Goal: Information Seeking & Learning: Learn about a topic

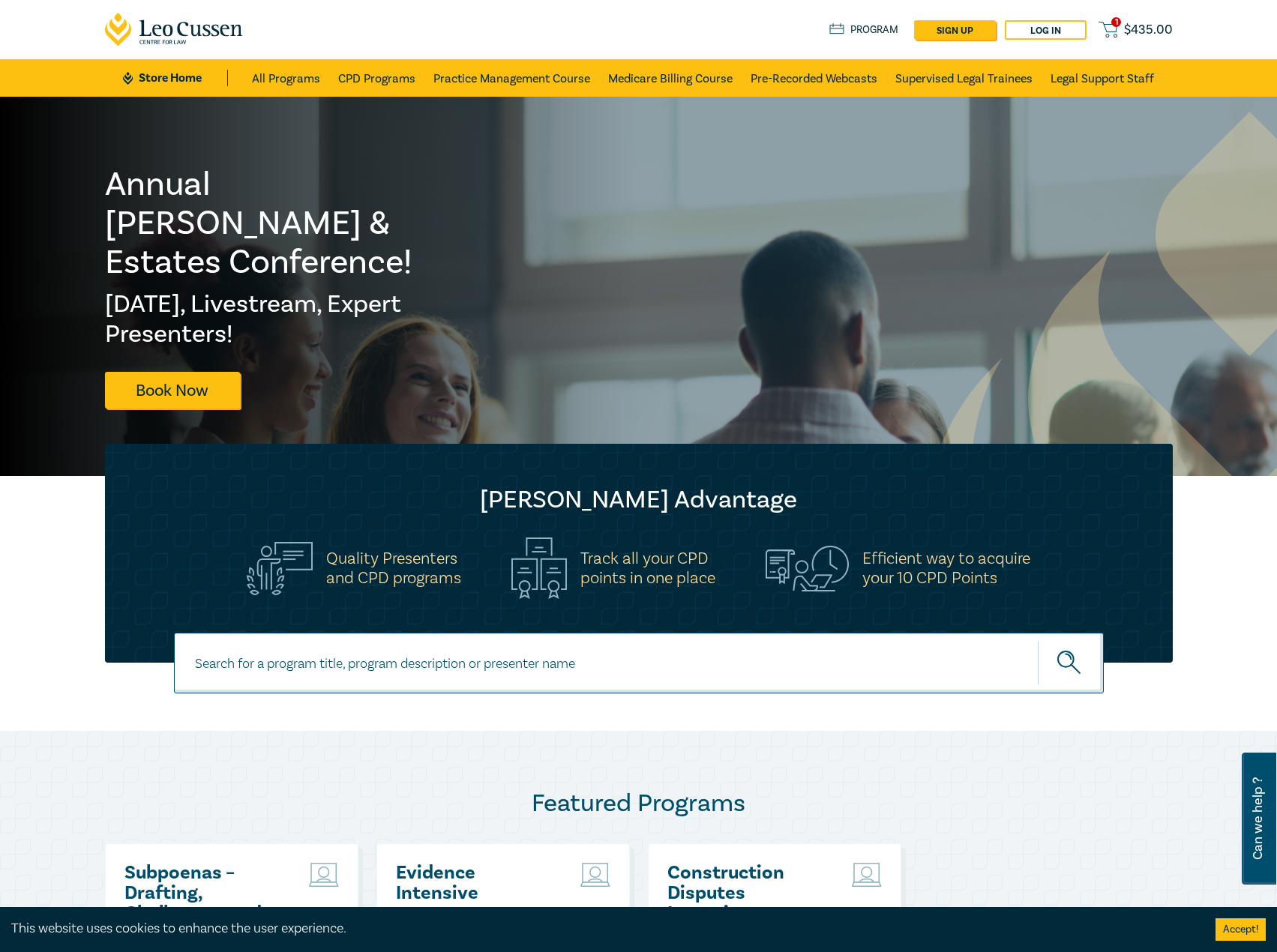
click at [329, 657] on input at bounding box center [638, 662] width 930 height 61
type input "s25005"
click at [1038, 640] on button "submit" at bounding box center [1071, 662] width 66 height 46
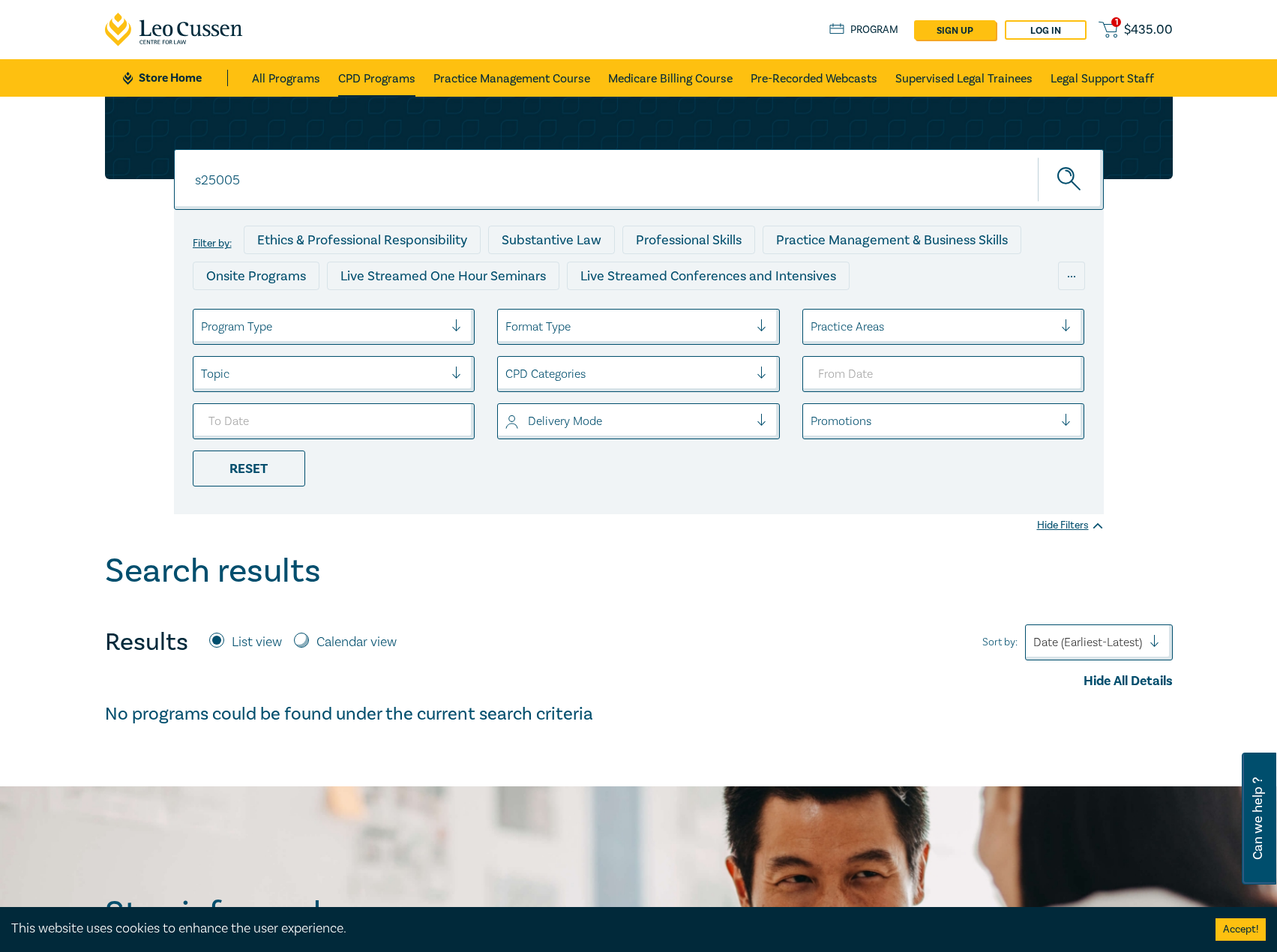
drag, startPoint x: 369, startPoint y: 91, endPoint x: 345, endPoint y: 84, distance: 25.0
click at [369, 91] on link "CPD Programs" at bounding box center [377, 78] width 77 height 38
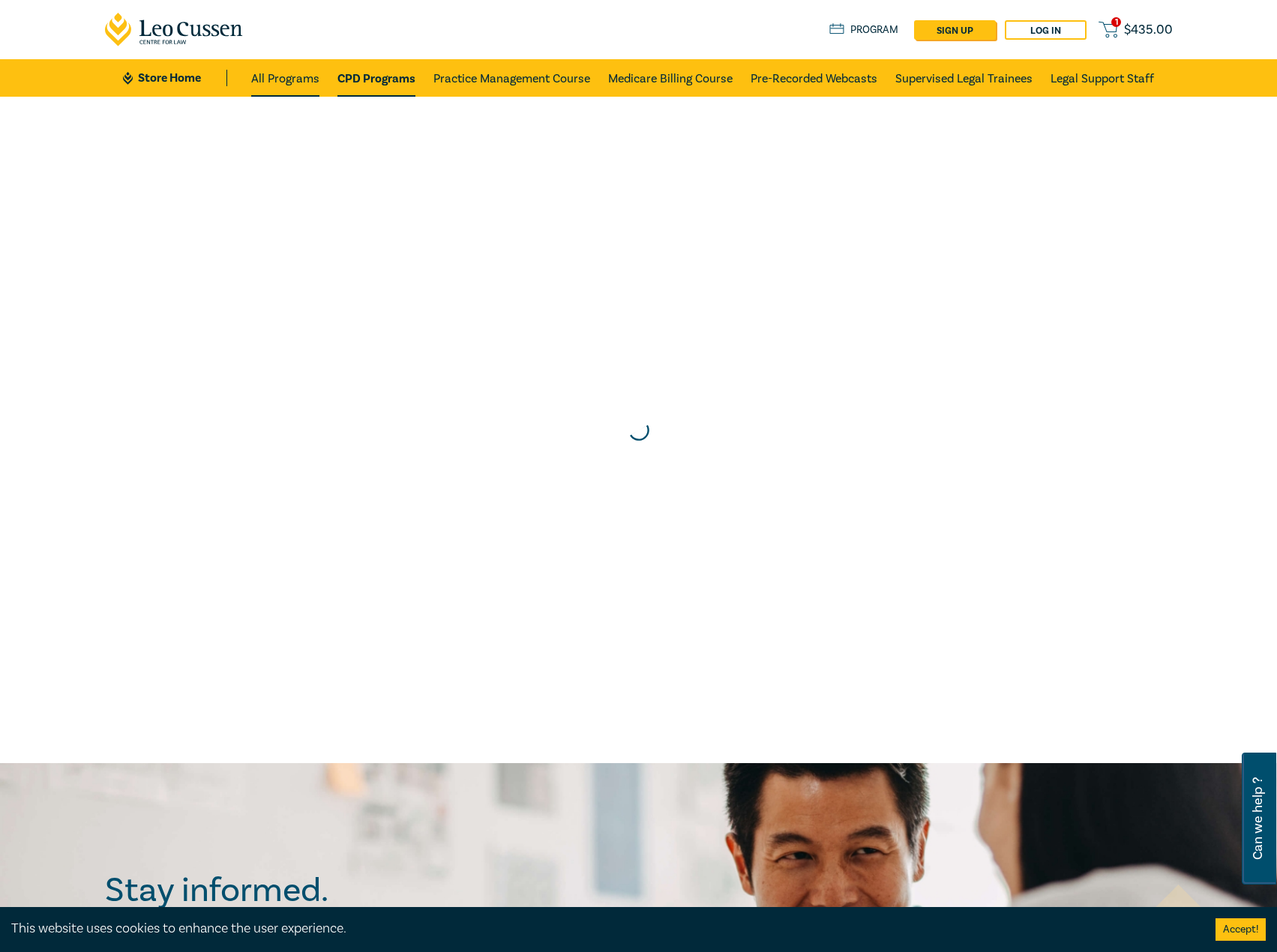
click at [268, 74] on link "All Programs" at bounding box center [285, 78] width 68 height 38
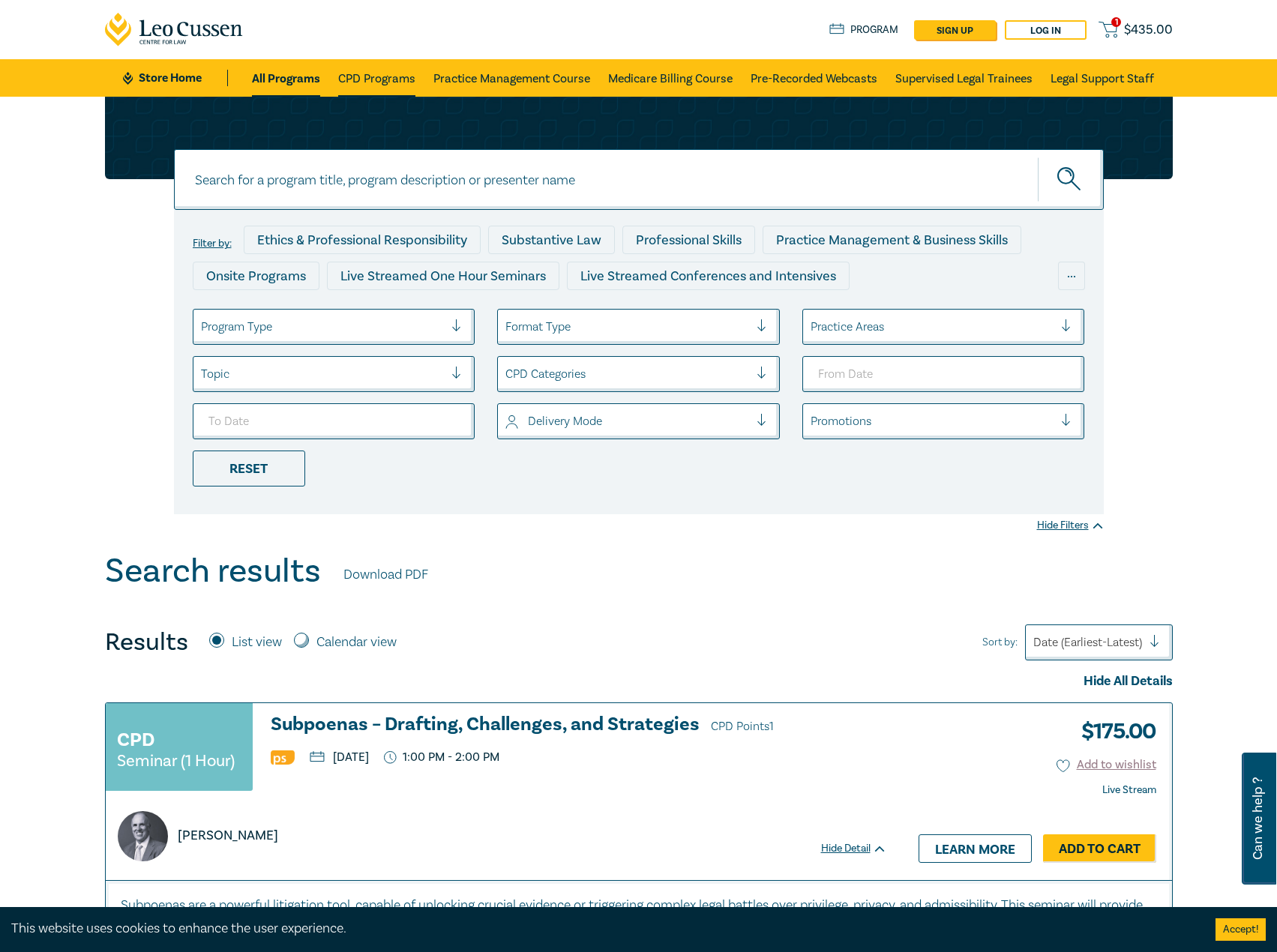
click at [350, 77] on link "CPD Programs" at bounding box center [377, 78] width 77 height 38
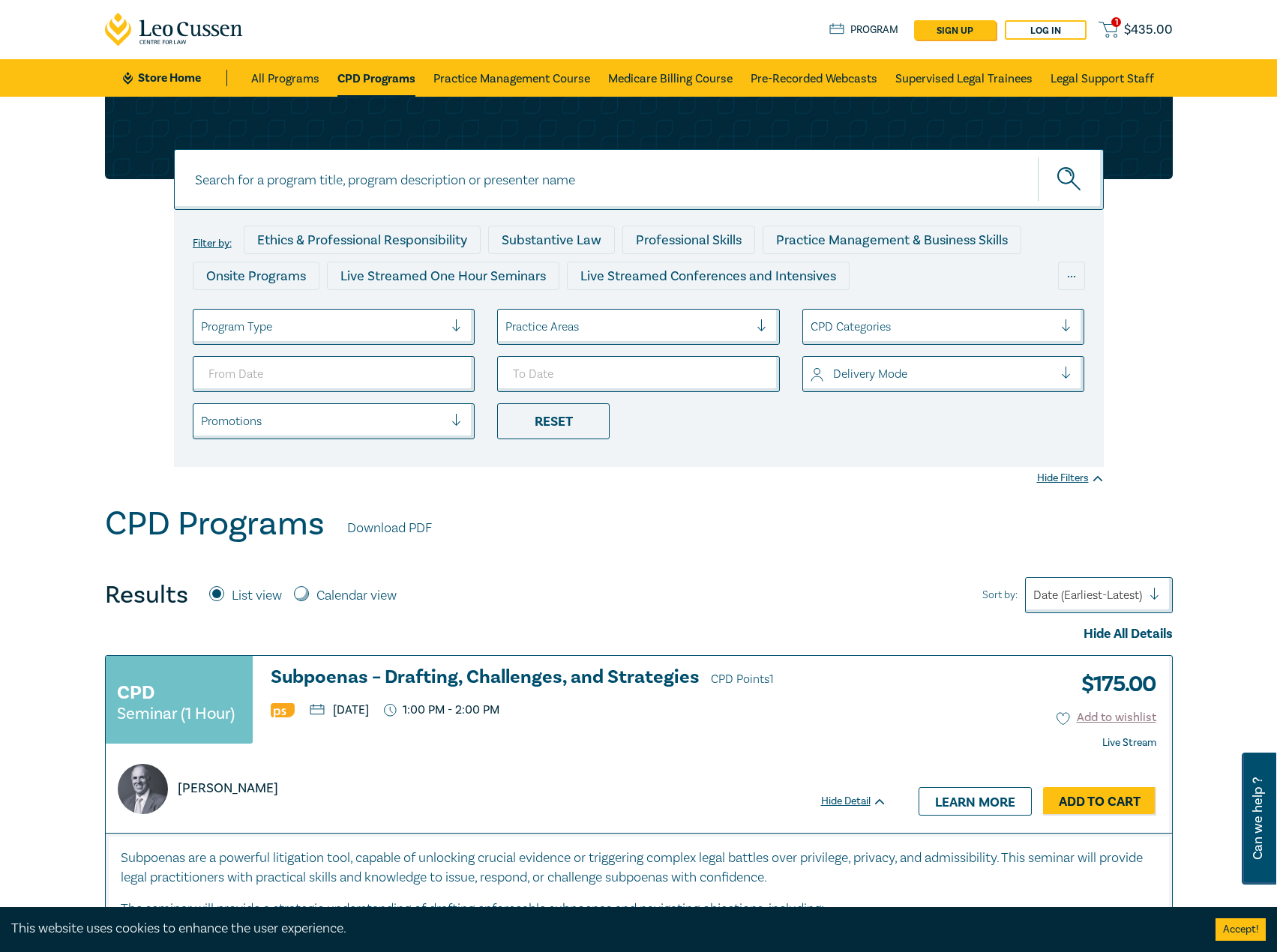
click at [517, 184] on input at bounding box center [638, 179] width 930 height 61
type input "s25005"
click at [1038, 156] on button "submit" at bounding box center [1071, 179] width 66 height 46
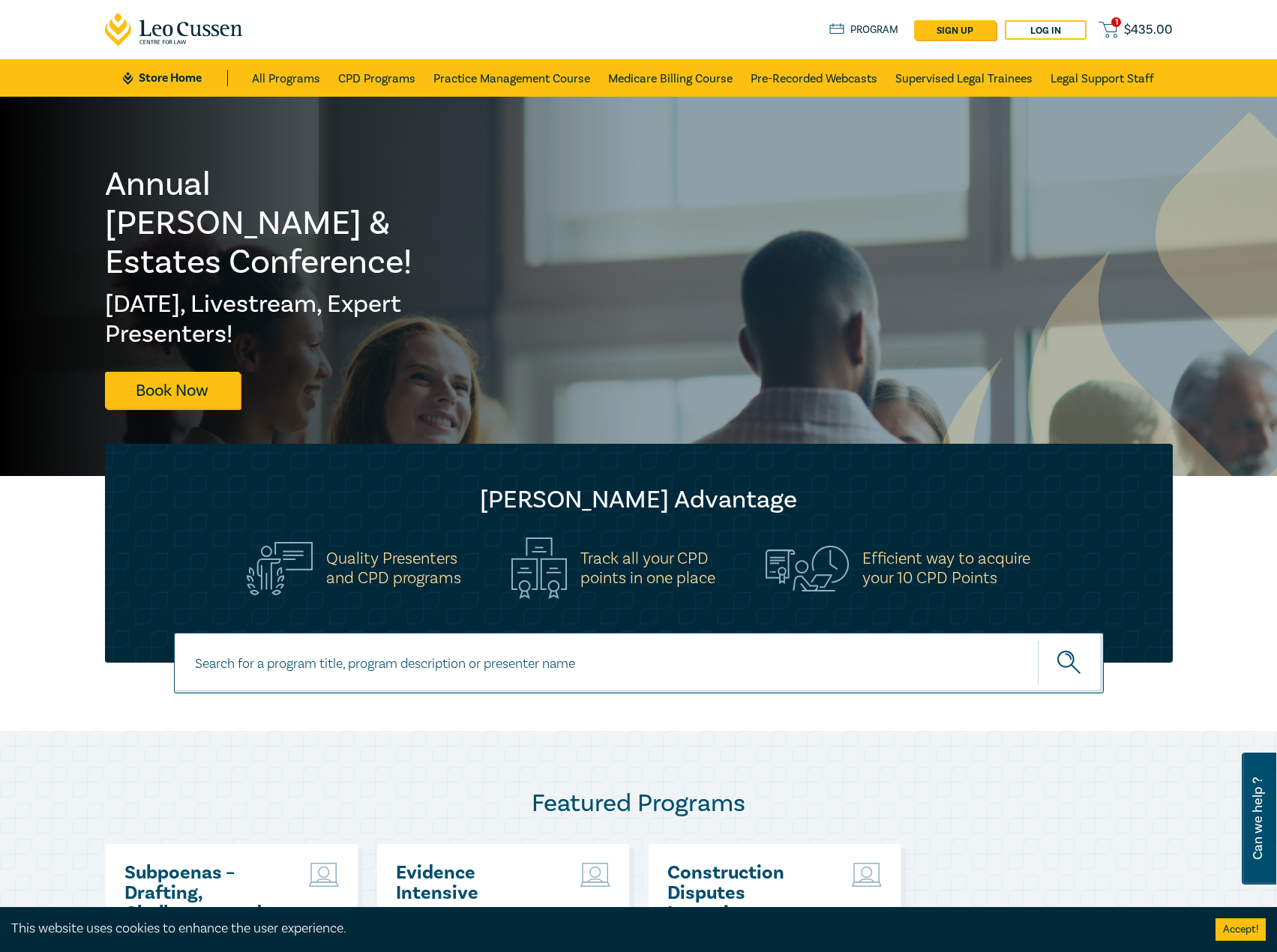
click at [320, 676] on input at bounding box center [638, 662] width 930 height 61
type input "s25005"
click at [1038, 640] on button "submit" at bounding box center [1071, 662] width 66 height 46
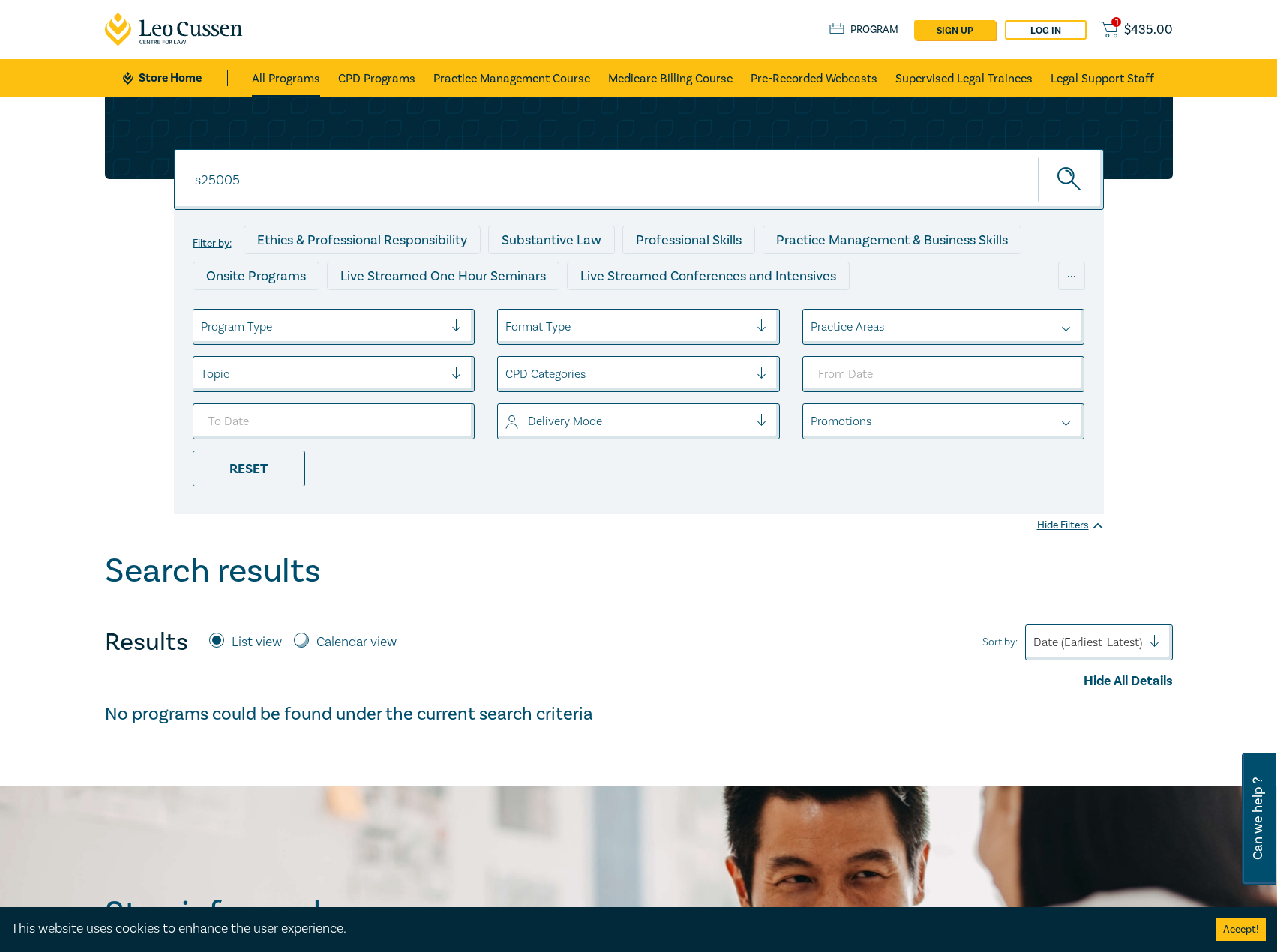
click at [307, 82] on link "All Programs" at bounding box center [286, 78] width 68 height 38
click at [369, 74] on link "CPD Programs" at bounding box center [377, 78] width 77 height 38
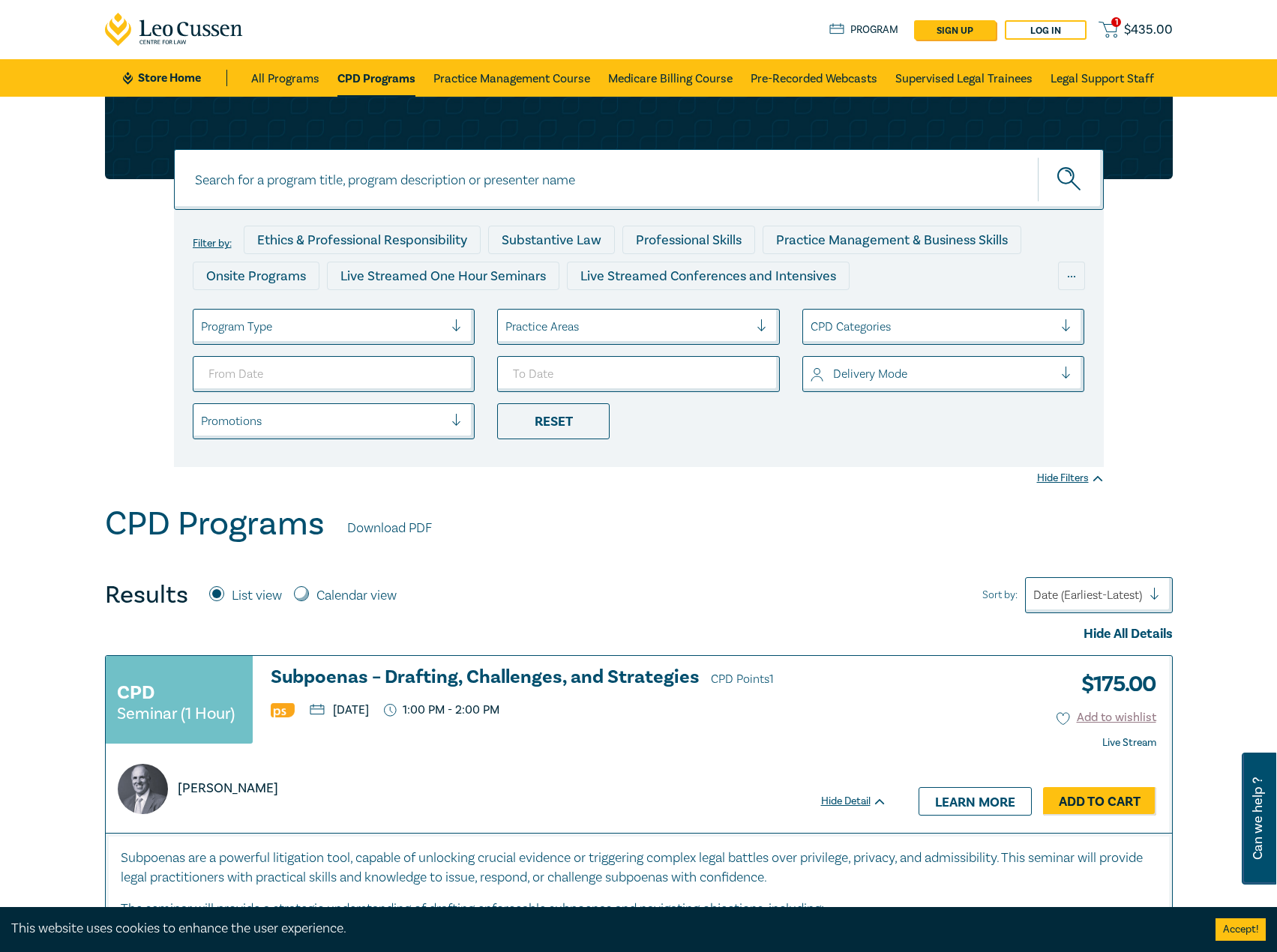
click at [333, 194] on input at bounding box center [638, 179] width 930 height 61
click at [350, 593] on label "Calendar view" at bounding box center [356, 596] width 80 height 20
click at [309, 593] on input "Calendar view" at bounding box center [302, 593] width 15 height 15
radio input "true"
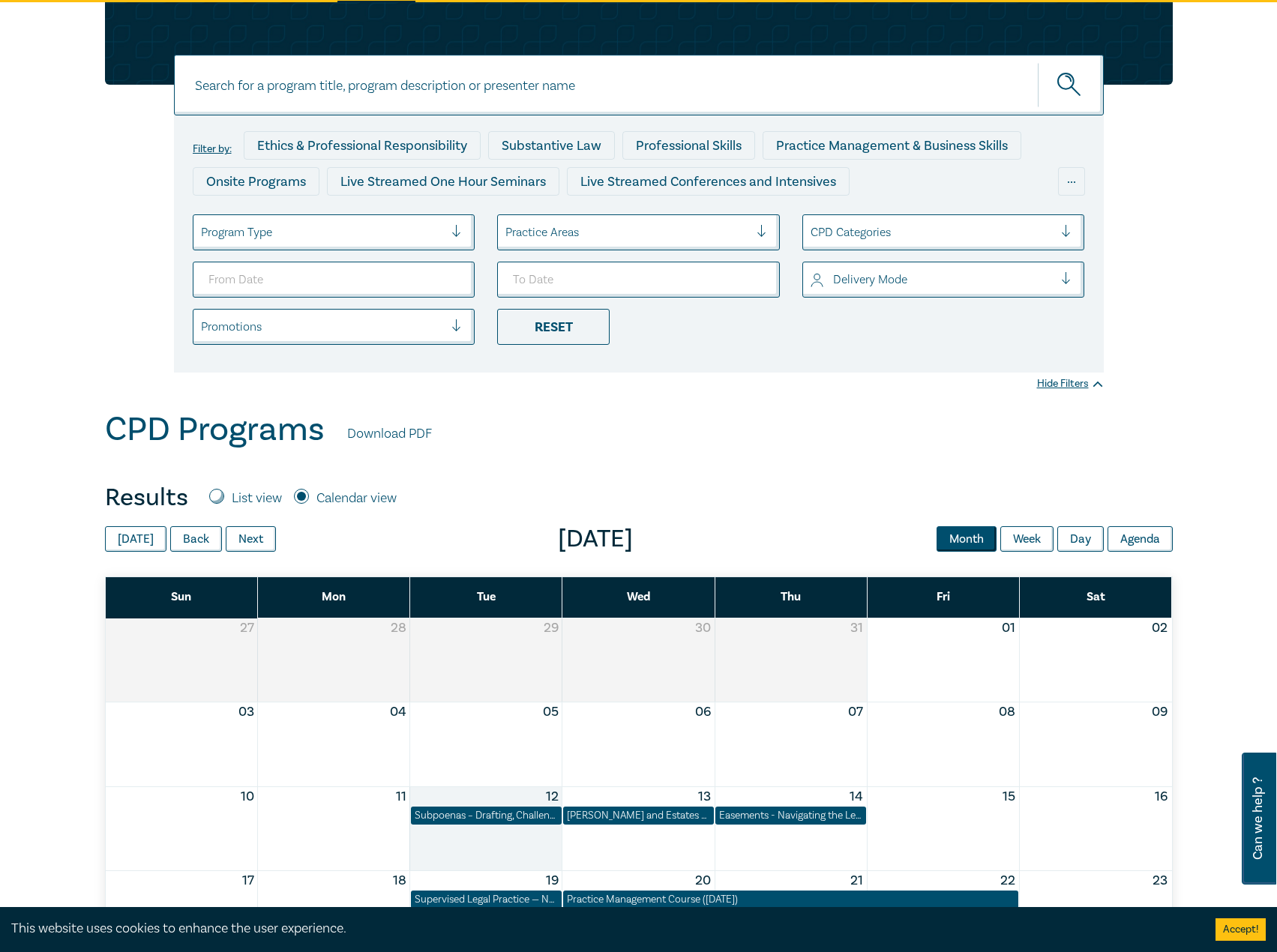
scroll to position [300, 0]
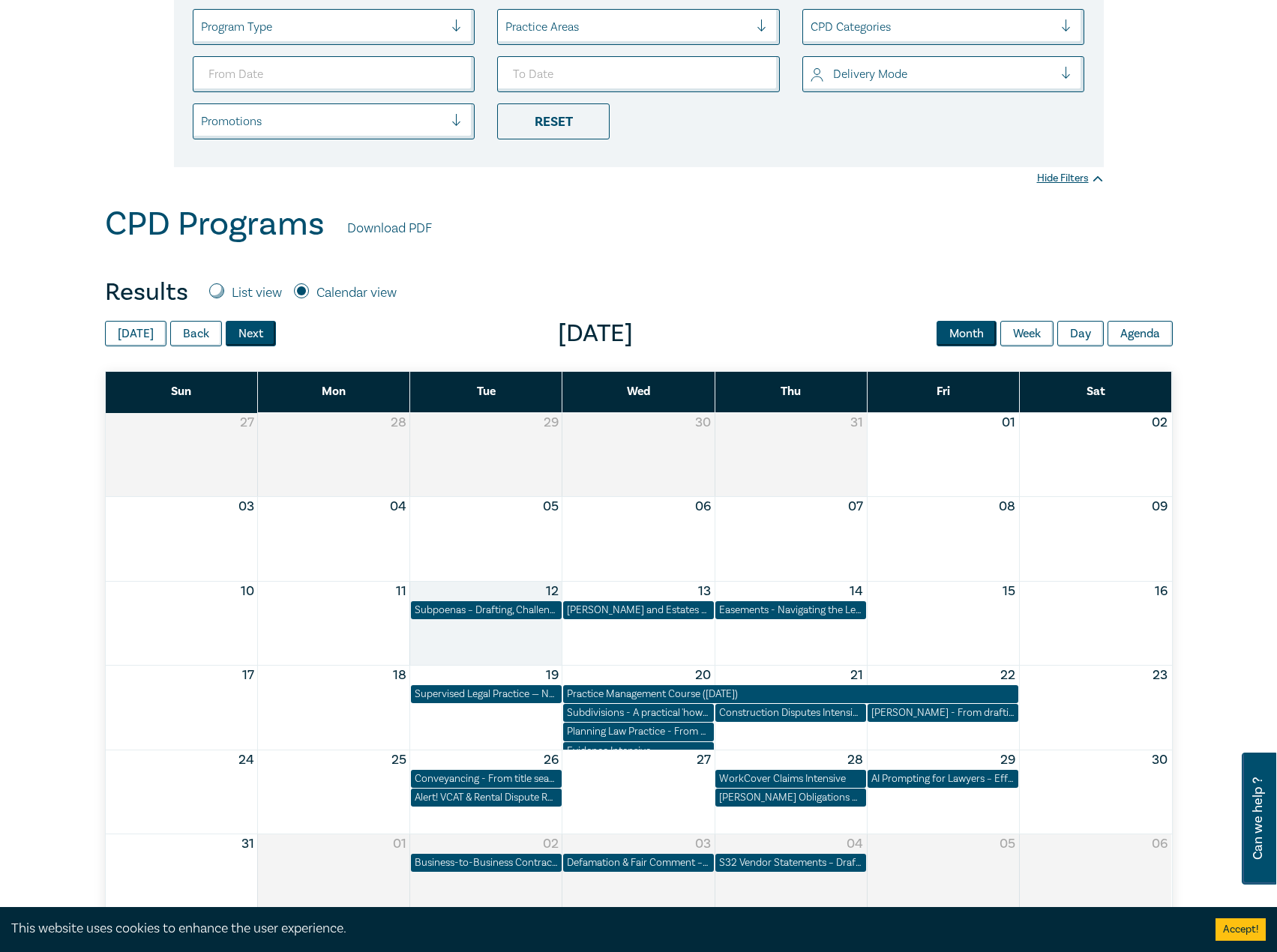
click at [248, 330] on button "Next" at bounding box center [250, 334] width 50 height 26
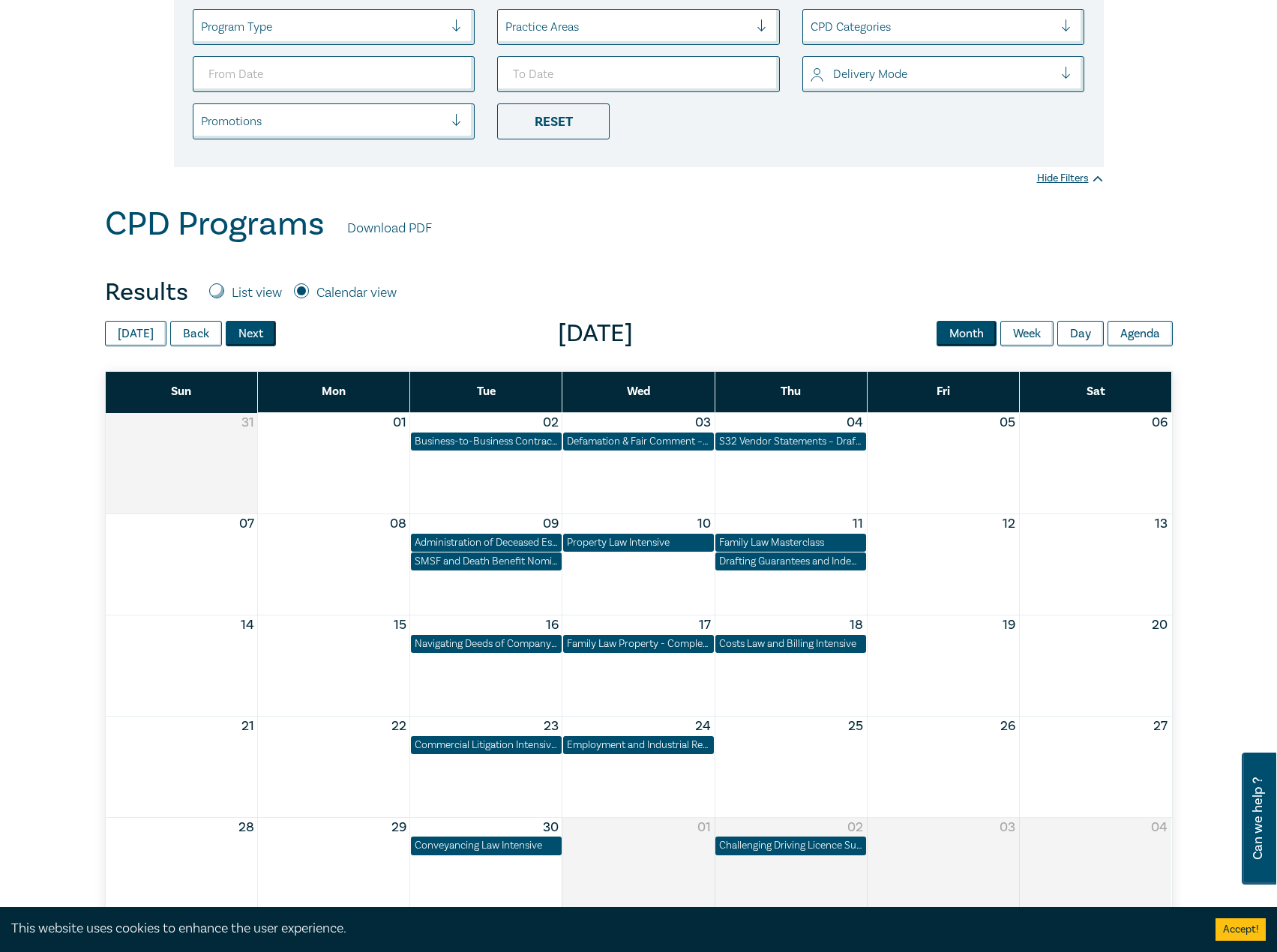
click at [248, 330] on button "Next" at bounding box center [250, 334] width 50 height 26
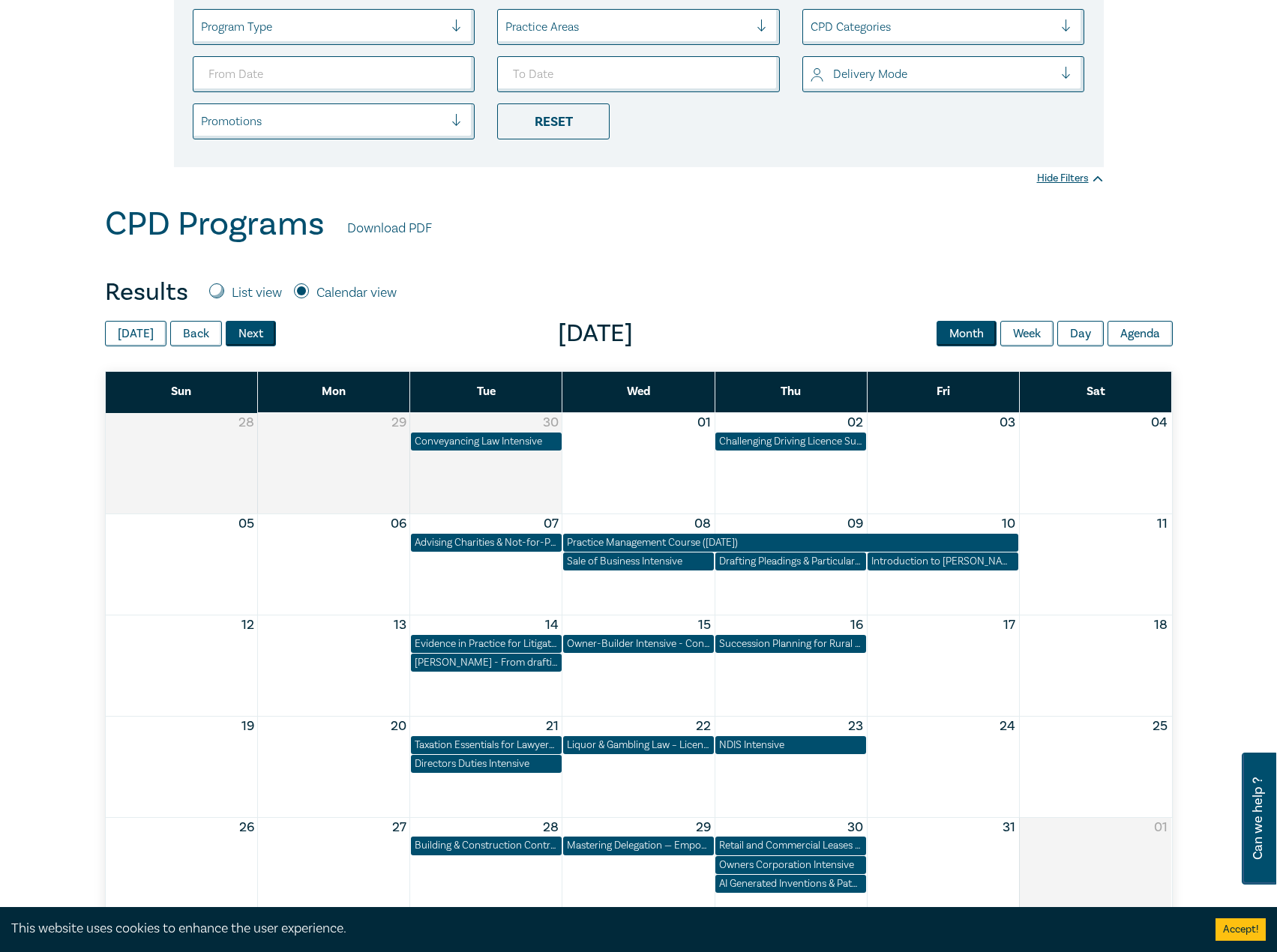
click at [248, 330] on button "Next" at bounding box center [250, 334] width 50 height 26
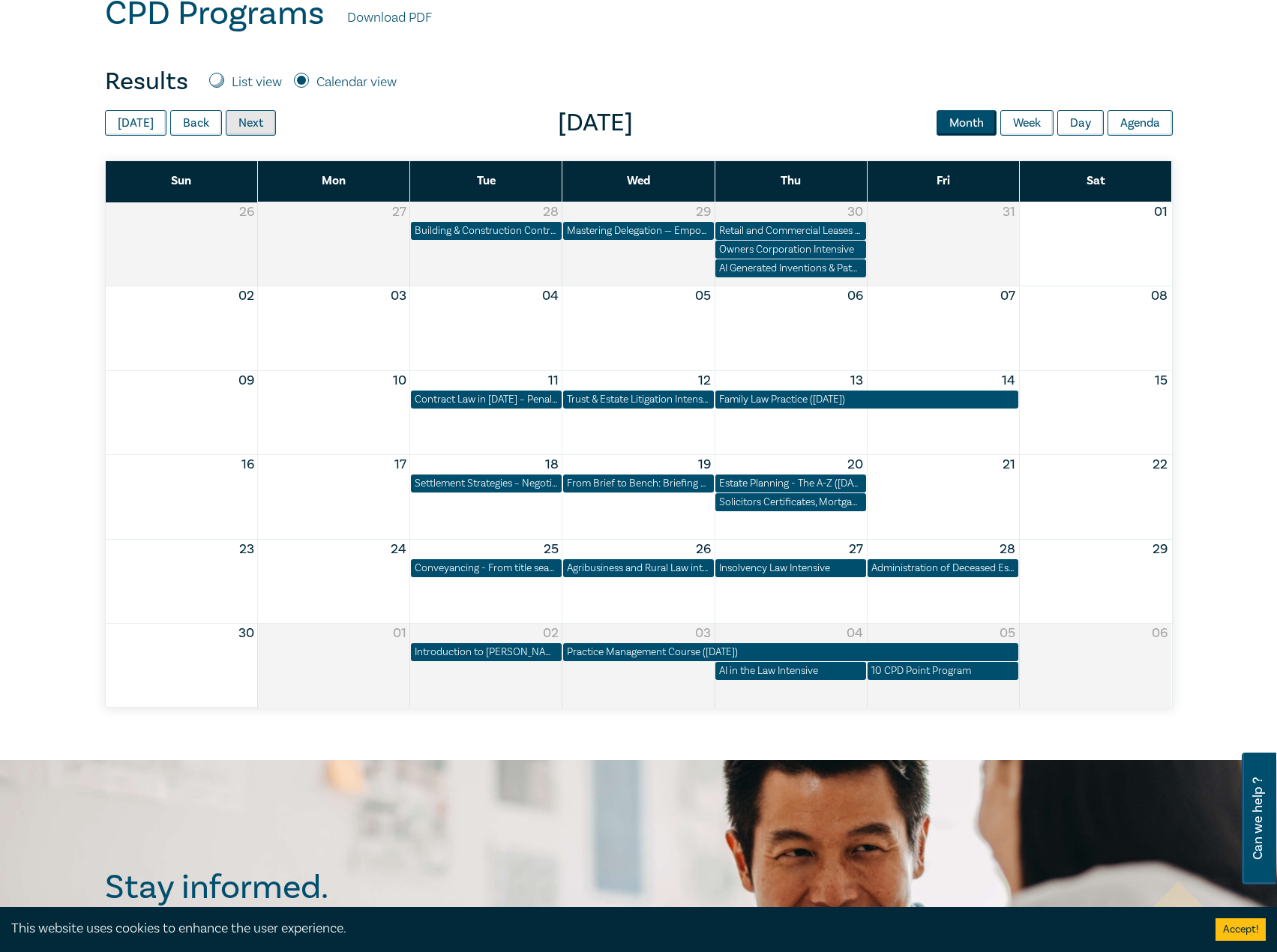
scroll to position [525, 0]
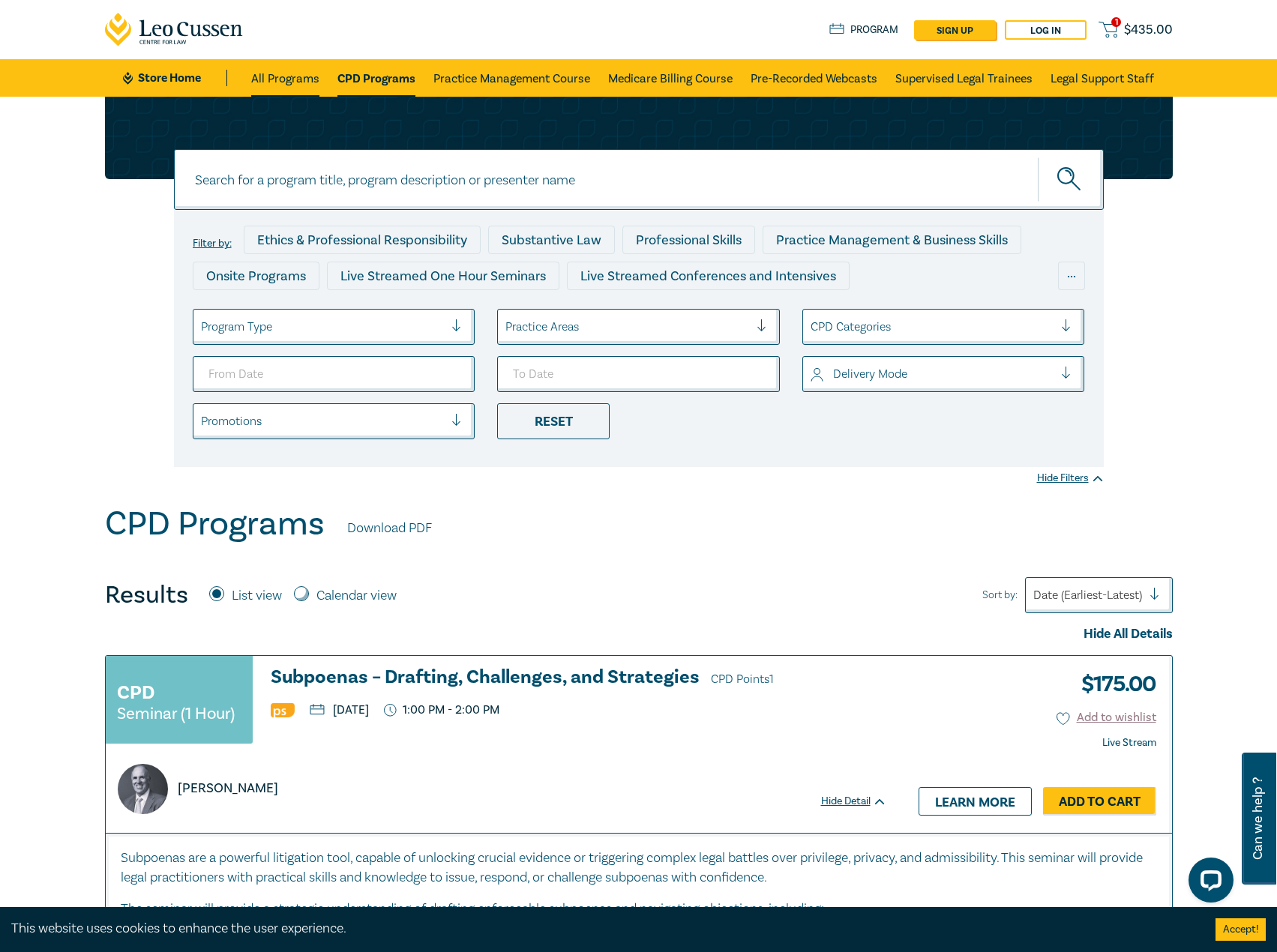
click at [266, 60] on link "All Programs" at bounding box center [285, 78] width 68 height 38
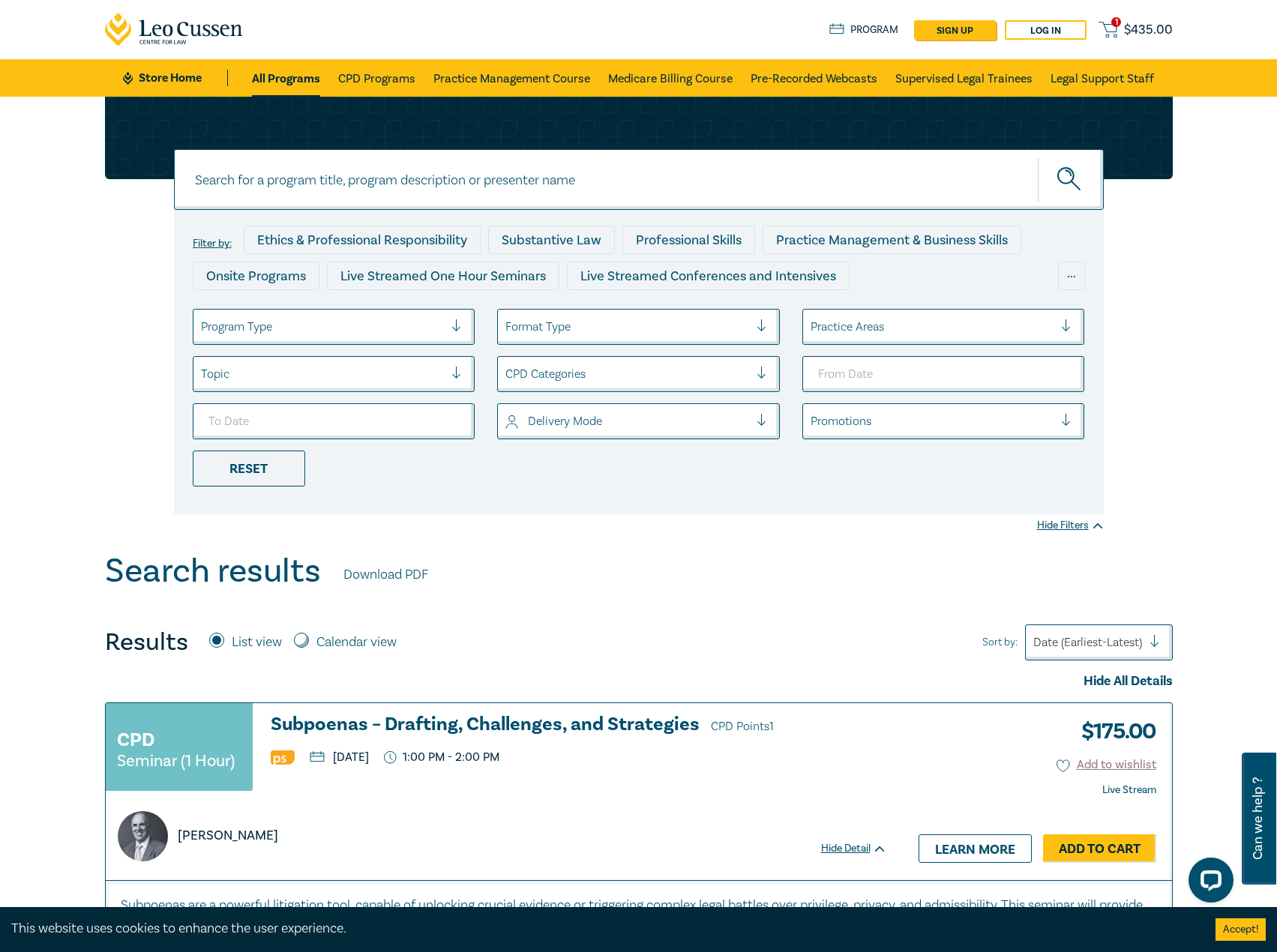
click at [282, 85] on link "All Programs" at bounding box center [286, 78] width 68 height 38
click at [356, 182] on input at bounding box center [638, 179] width 930 height 61
type input "s25005"
click at [1038, 156] on button "submit" at bounding box center [1071, 179] width 66 height 46
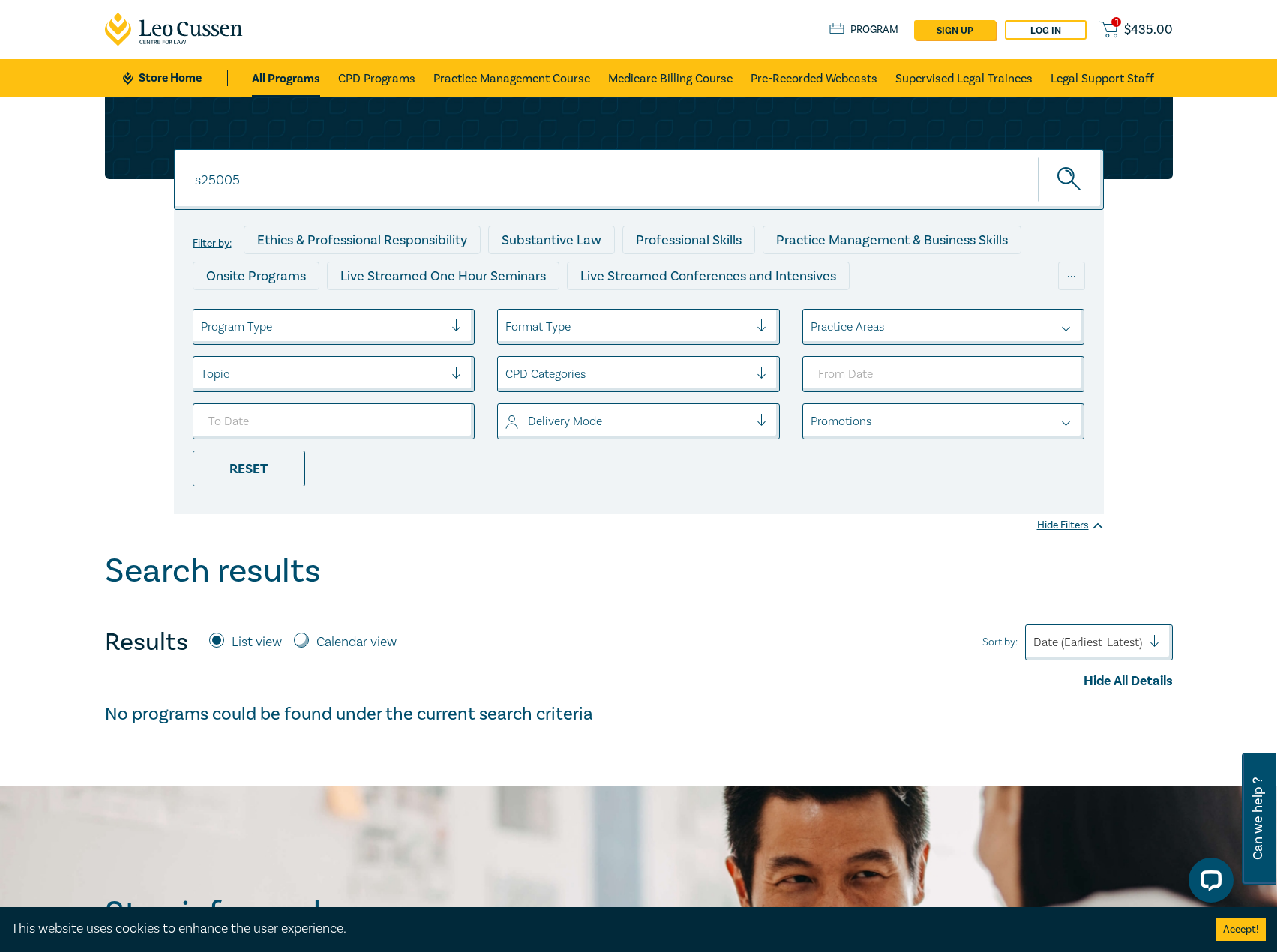
click at [199, 73] on link "Store Home" at bounding box center [174, 78] width 105 height 17
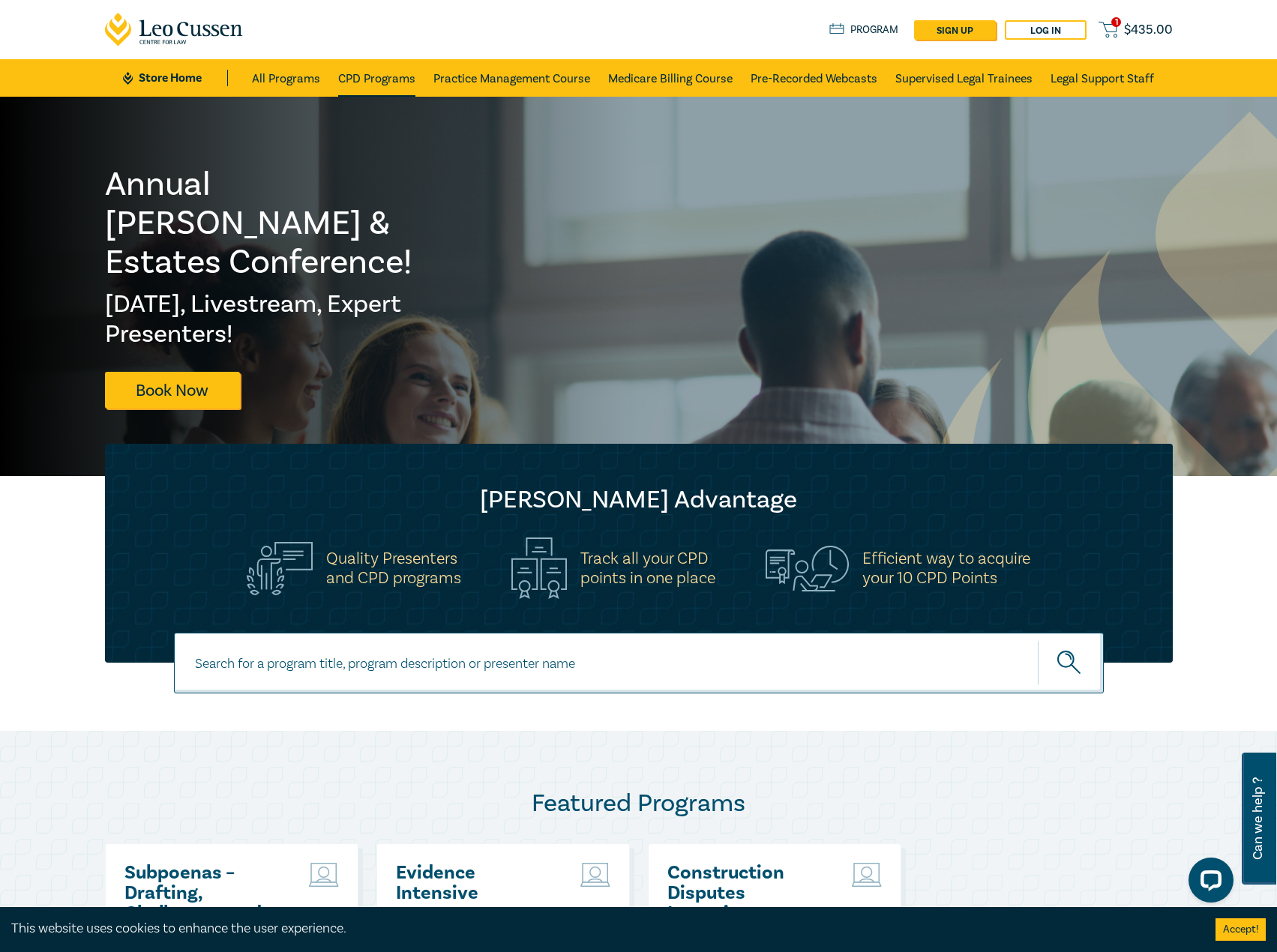
click at [366, 71] on link "CPD Programs" at bounding box center [377, 78] width 77 height 38
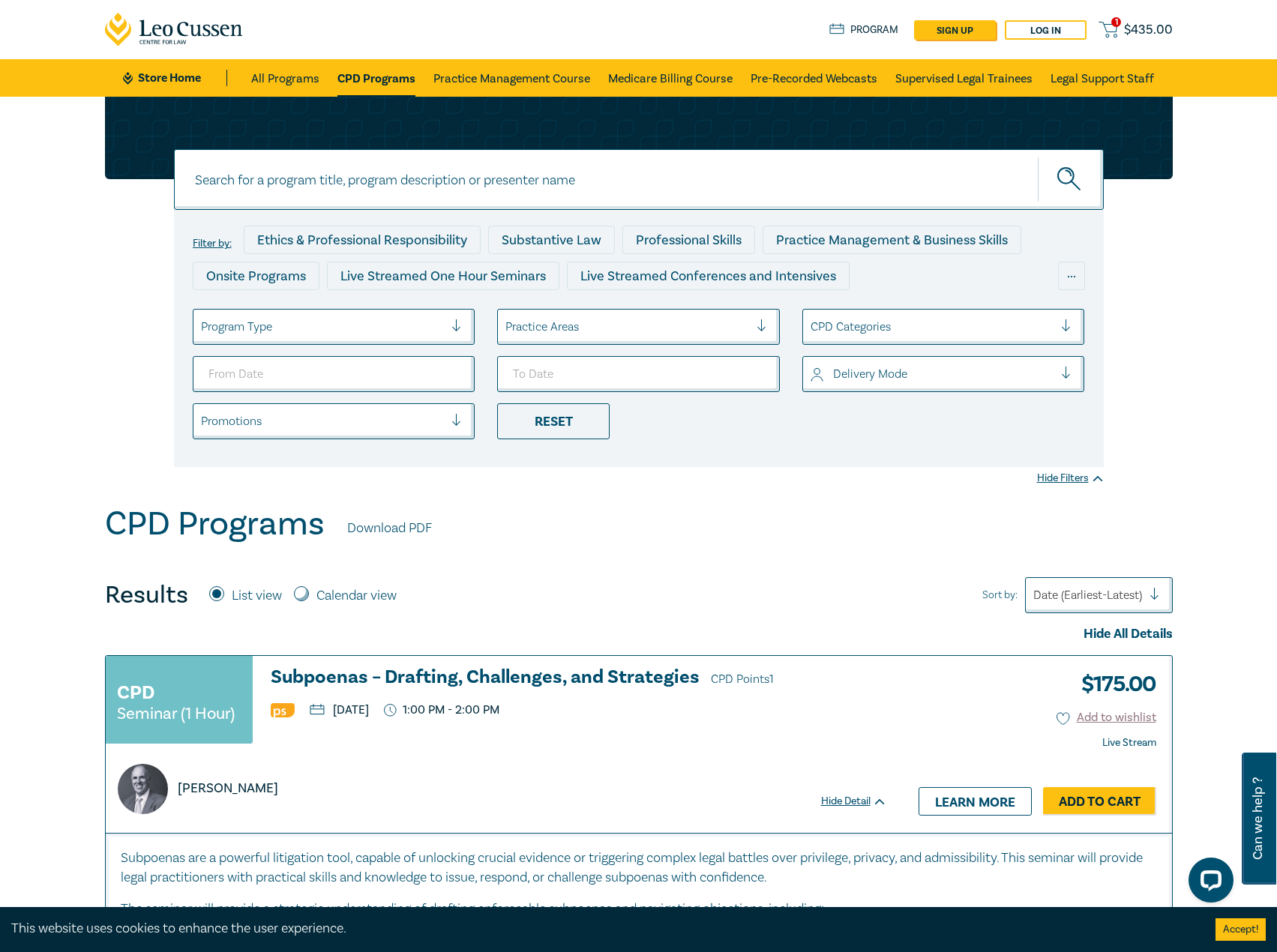
click at [417, 165] on input at bounding box center [638, 179] width 930 height 61
type input "s25005"
click at [1038, 156] on button "submit" at bounding box center [1071, 179] width 66 height 46
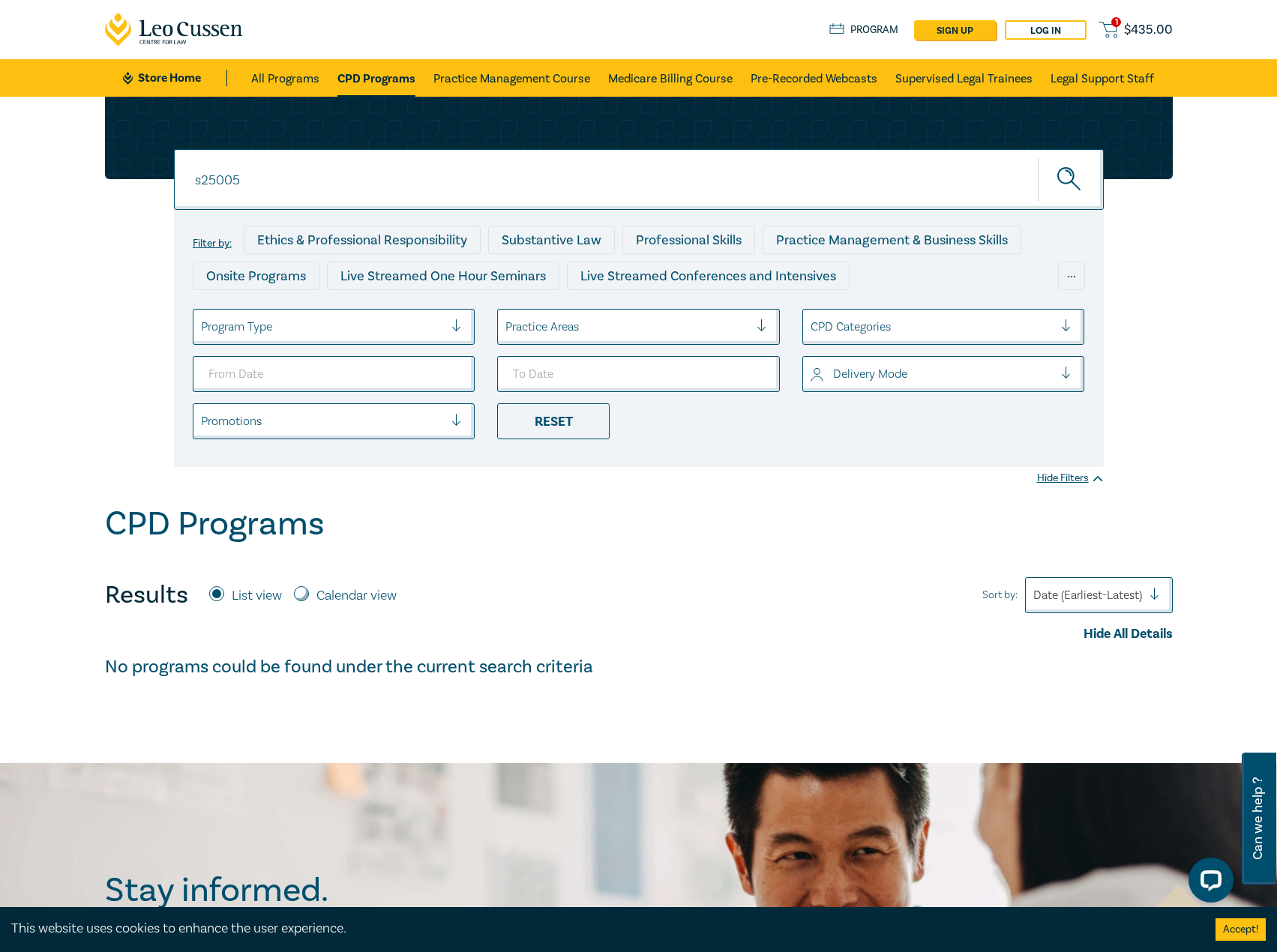
click at [302, 179] on input "s25005" at bounding box center [638, 179] width 930 height 61
click at [1038, 156] on button "submit" at bounding box center [1071, 179] width 66 height 46
click at [407, 172] on input "s25005" at bounding box center [638, 179] width 930 height 61
click at [1038, 156] on button "submit" at bounding box center [1071, 179] width 66 height 46
click at [380, 83] on link "CPD Programs" at bounding box center [377, 78] width 78 height 38
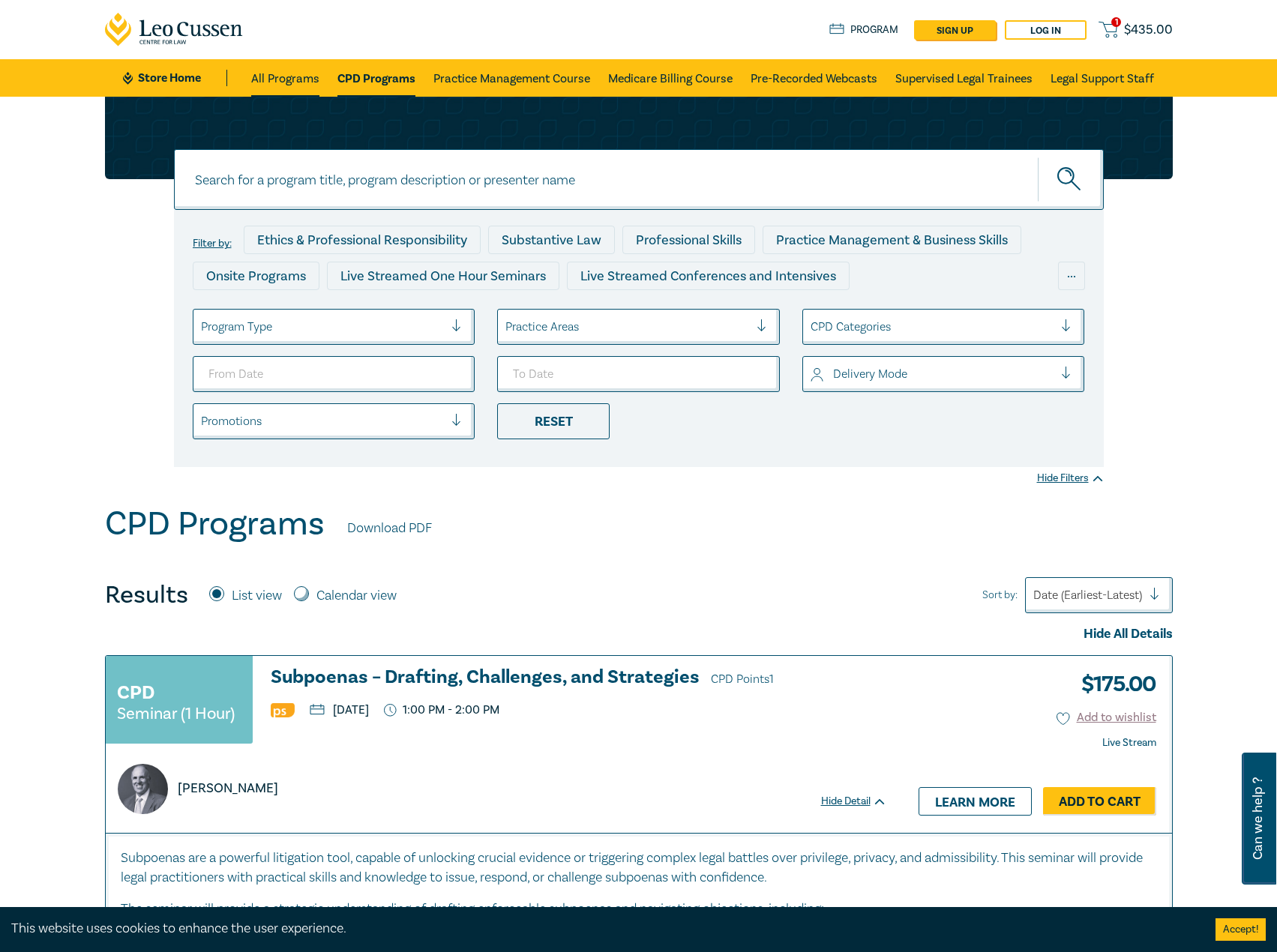
click at [296, 68] on link "All Programs" at bounding box center [285, 78] width 68 height 38
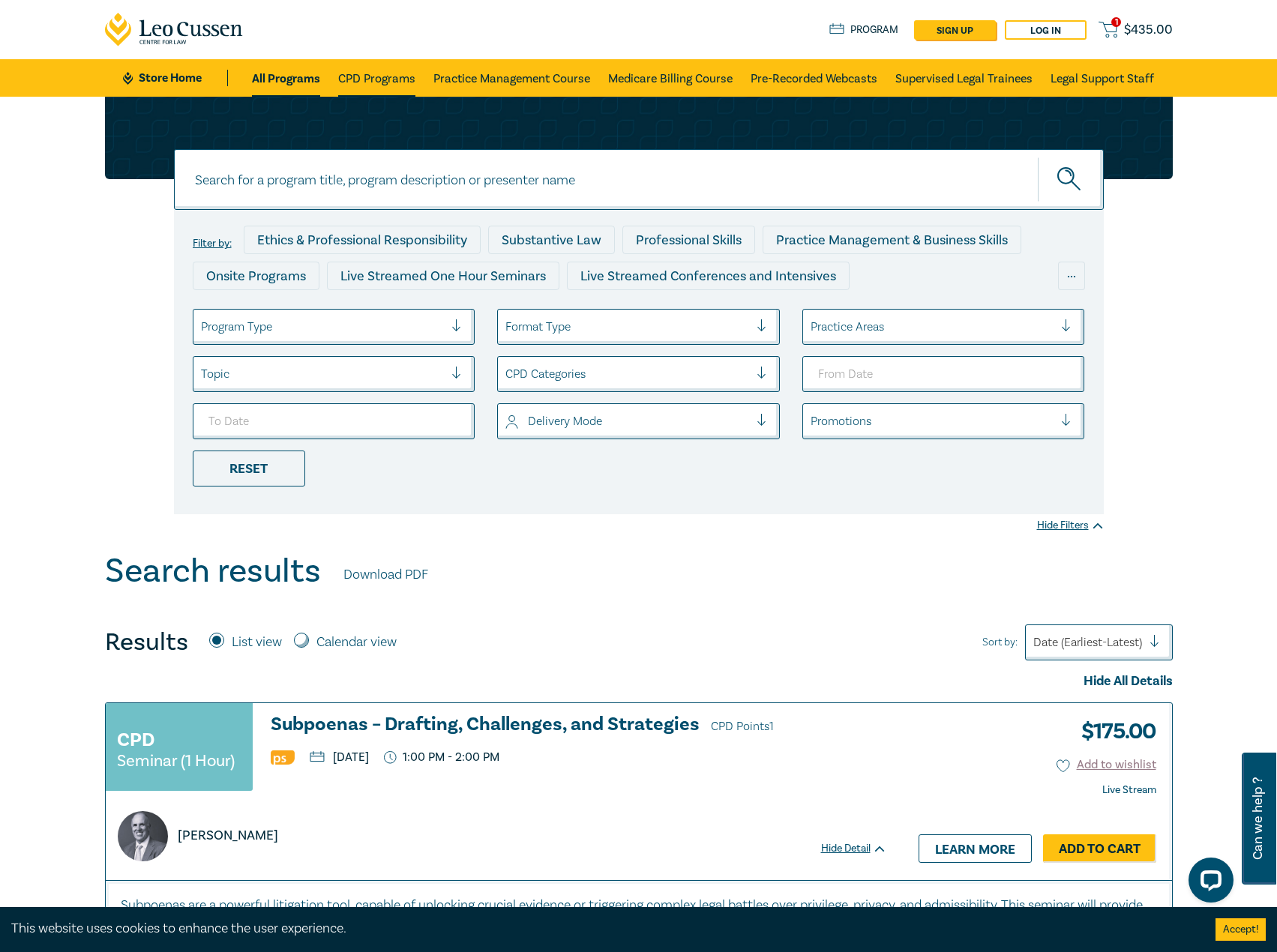
click at [378, 74] on link "CPD Programs" at bounding box center [377, 78] width 77 height 38
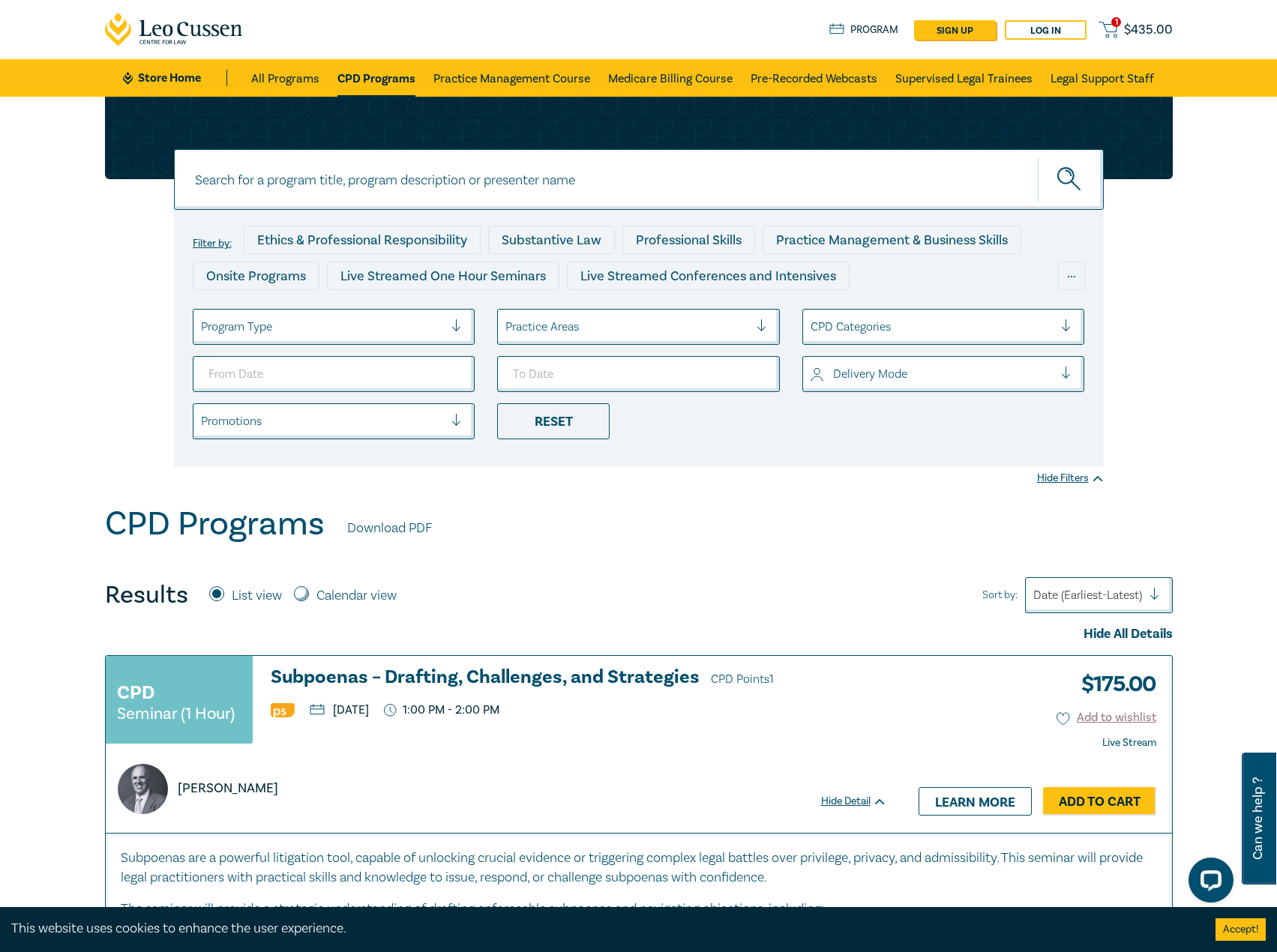
click at [468, 188] on input at bounding box center [638, 179] width 930 height 61
type input "s25005"
click at [1038, 156] on button "submit" at bounding box center [1071, 179] width 66 height 46
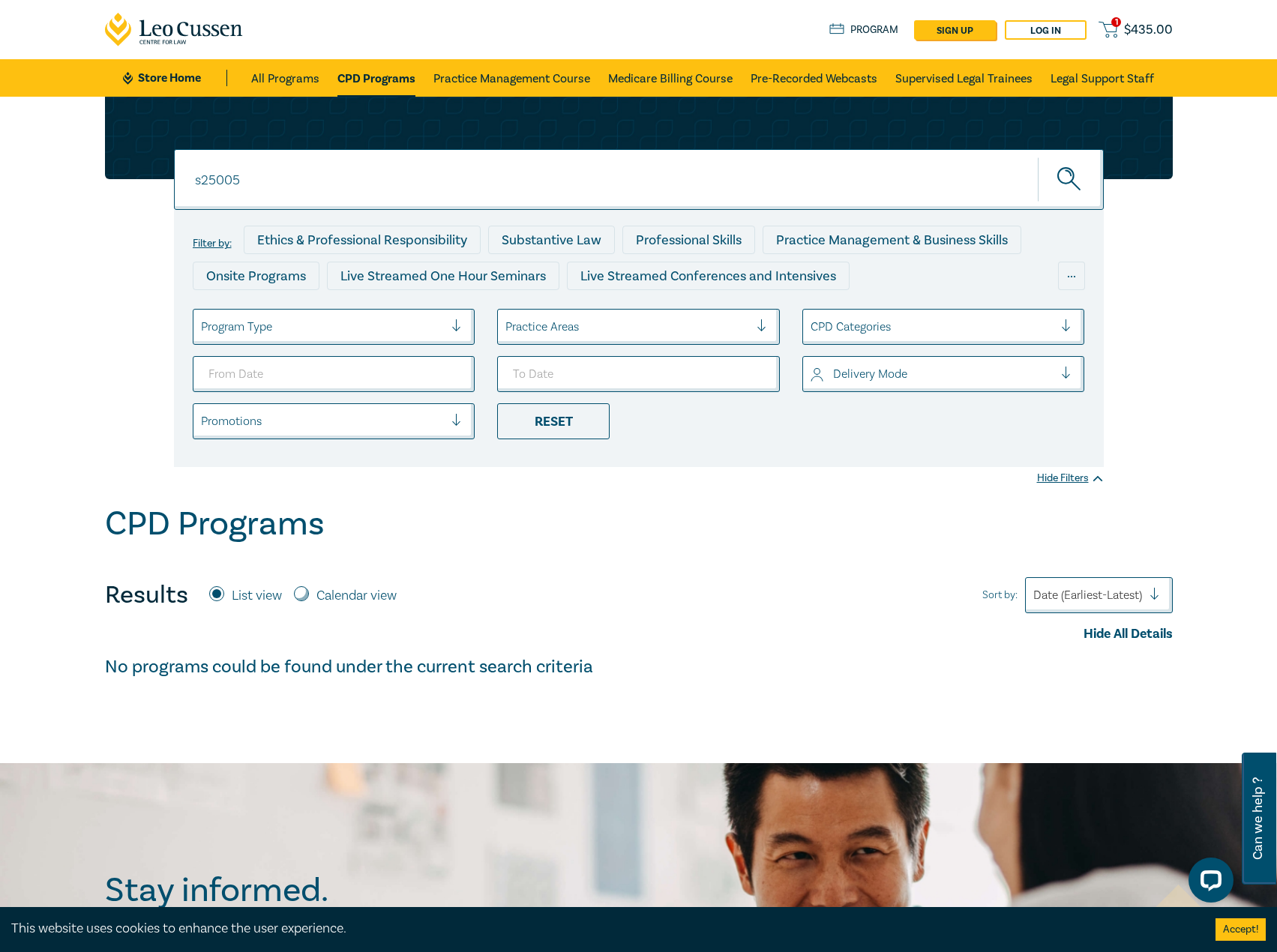
click at [198, 94] on ul "Store Home All Programs CPD Programs Practice Management Course Medicare Billin…" at bounding box center [638, 78] width 1031 height 38
click at [184, 69] on ul "Store Home All Programs CPD Programs Practice Management Course Medicare Billin…" at bounding box center [638, 78] width 1031 height 38
click at [332, 179] on input "s25005" at bounding box center [638, 179] width 930 height 61
click at [1038, 156] on button "submit" at bounding box center [1071, 179] width 66 height 46
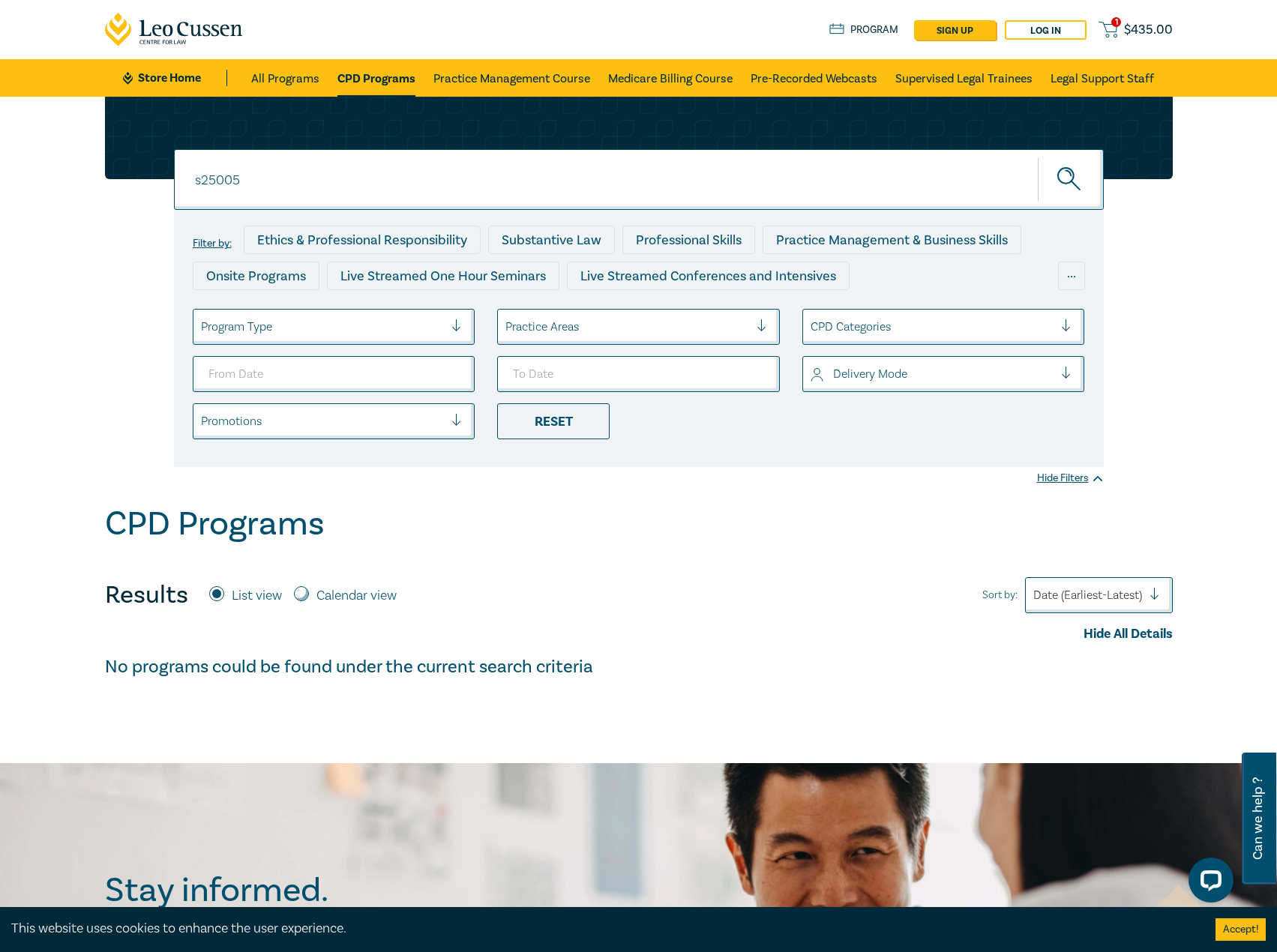
click at [1067, 178] on icon "submit" at bounding box center [1069, 180] width 26 height 26
click at [327, 74] on li "All Programs" at bounding box center [290, 78] width 77 height 38
click at [384, 73] on link "CPD Programs" at bounding box center [377, 78] width 78 height 38
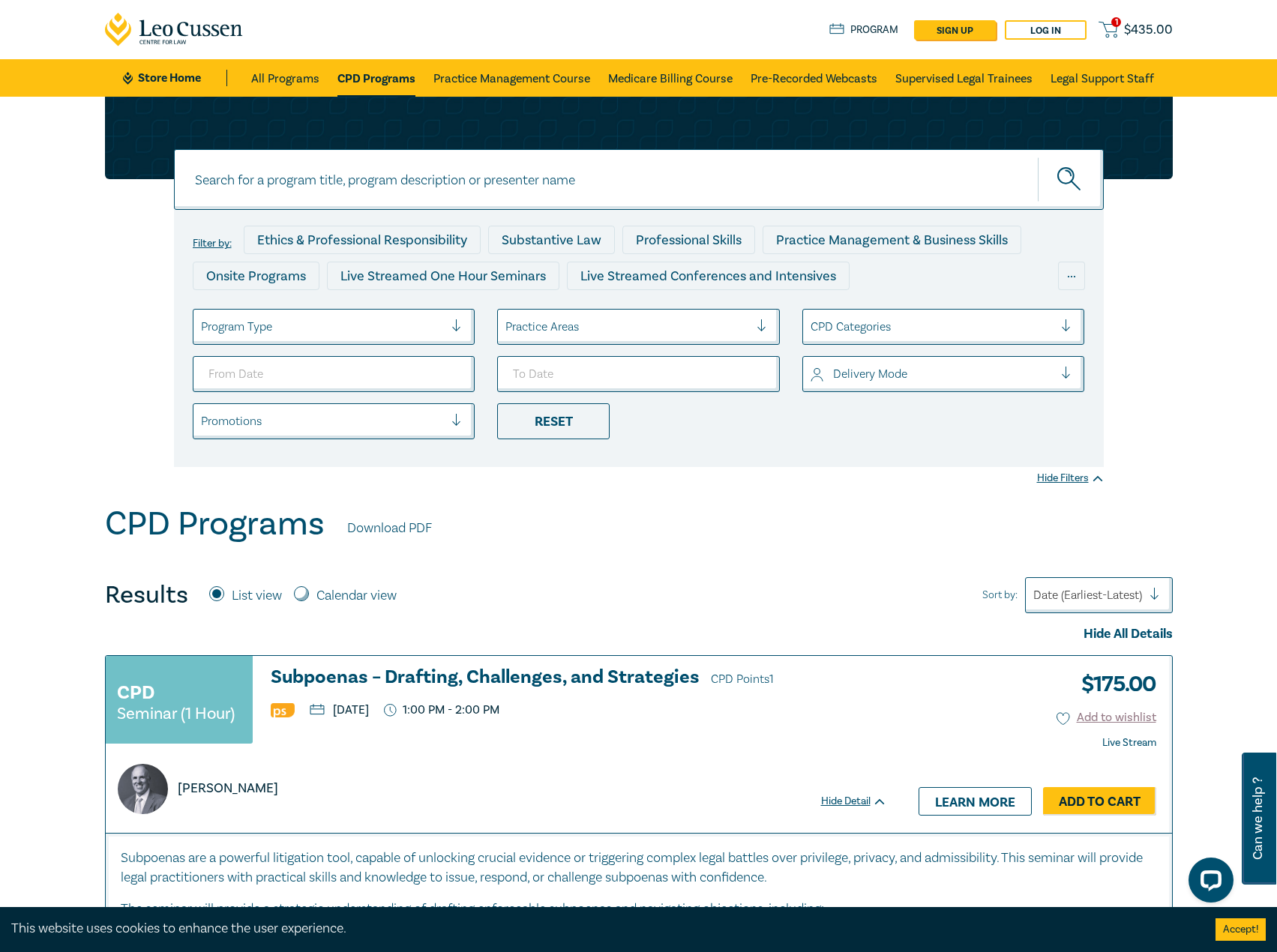
click at [337, 195] on input at bounding box center [638, 179] width 930 height 61
type input "s25005"
click at [1038, 156] on button "submit" at bounding box center [1071, 179] width 66 height 46
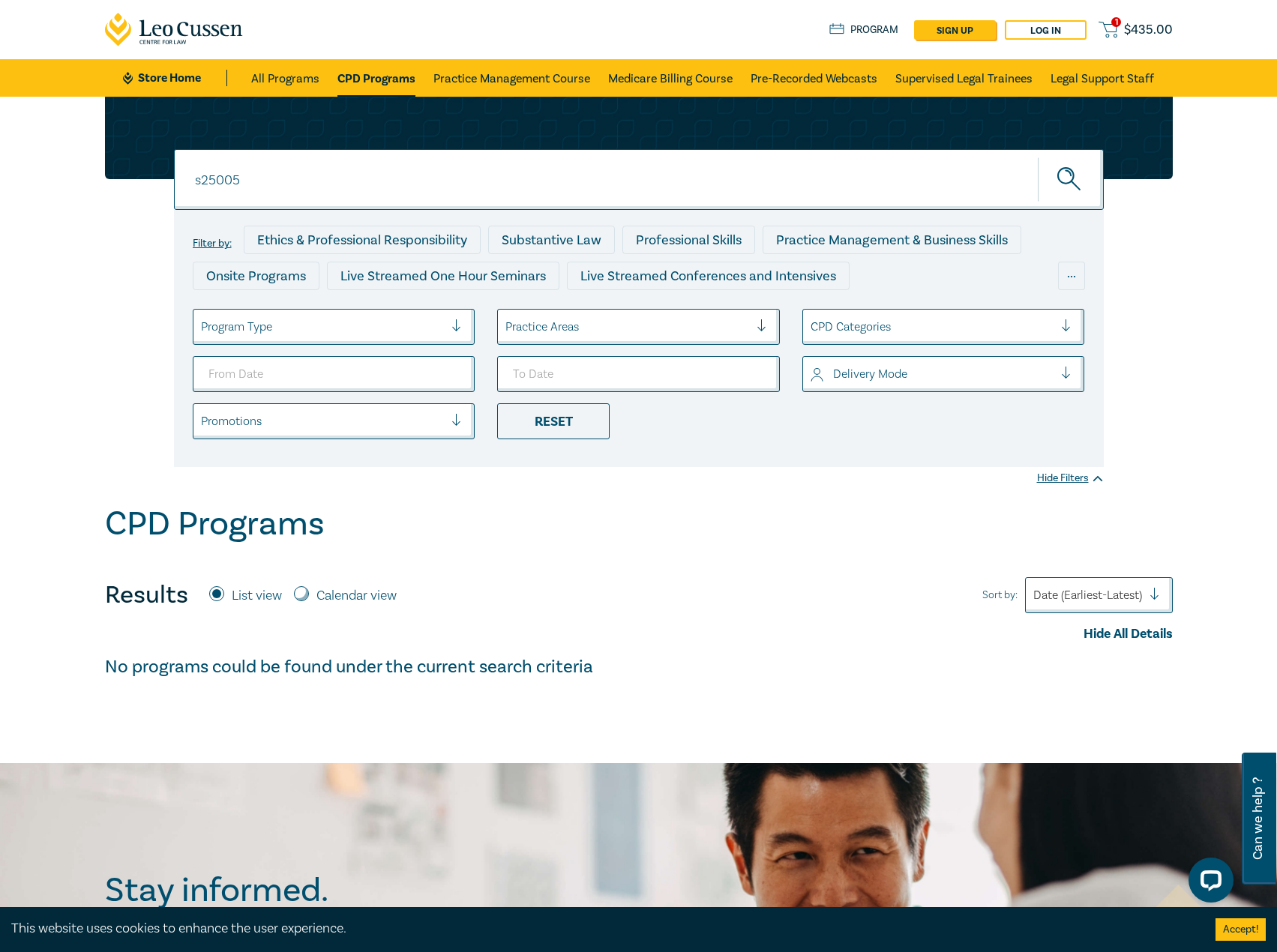
click at [258, 199] on input "s25005" at bounding box center [638, 179] width 930 height 61
click at [371, 68] on link "CPD Programs" at bounding box center [377, 78] width 78 height 38
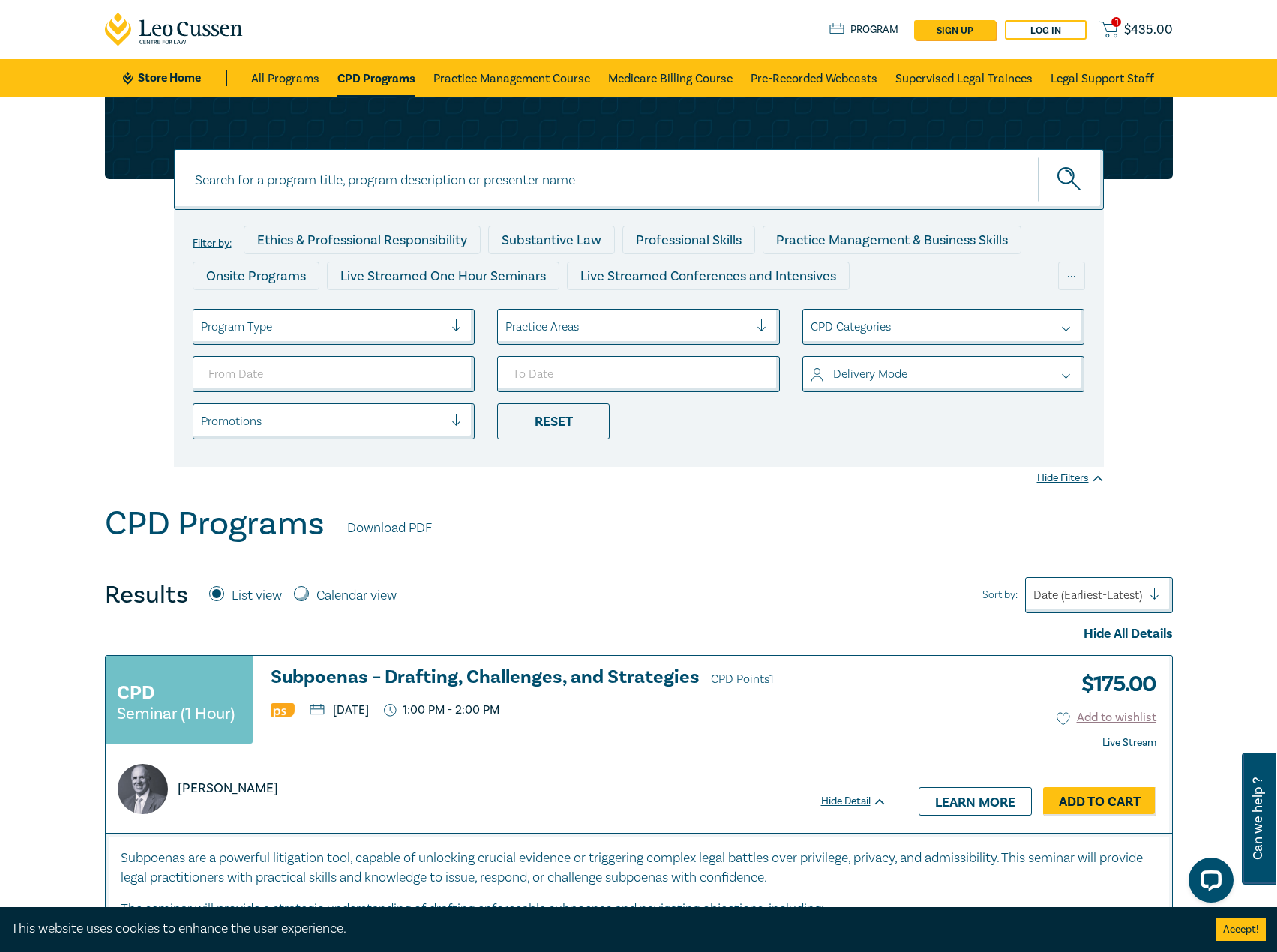
click at [350, 205] on input at bounding box center [638, 179] width 930 height 61
type input "s25005"
click at [1038, 156] on button "submit" at bounding box center [1071, 179] width 66 height 46
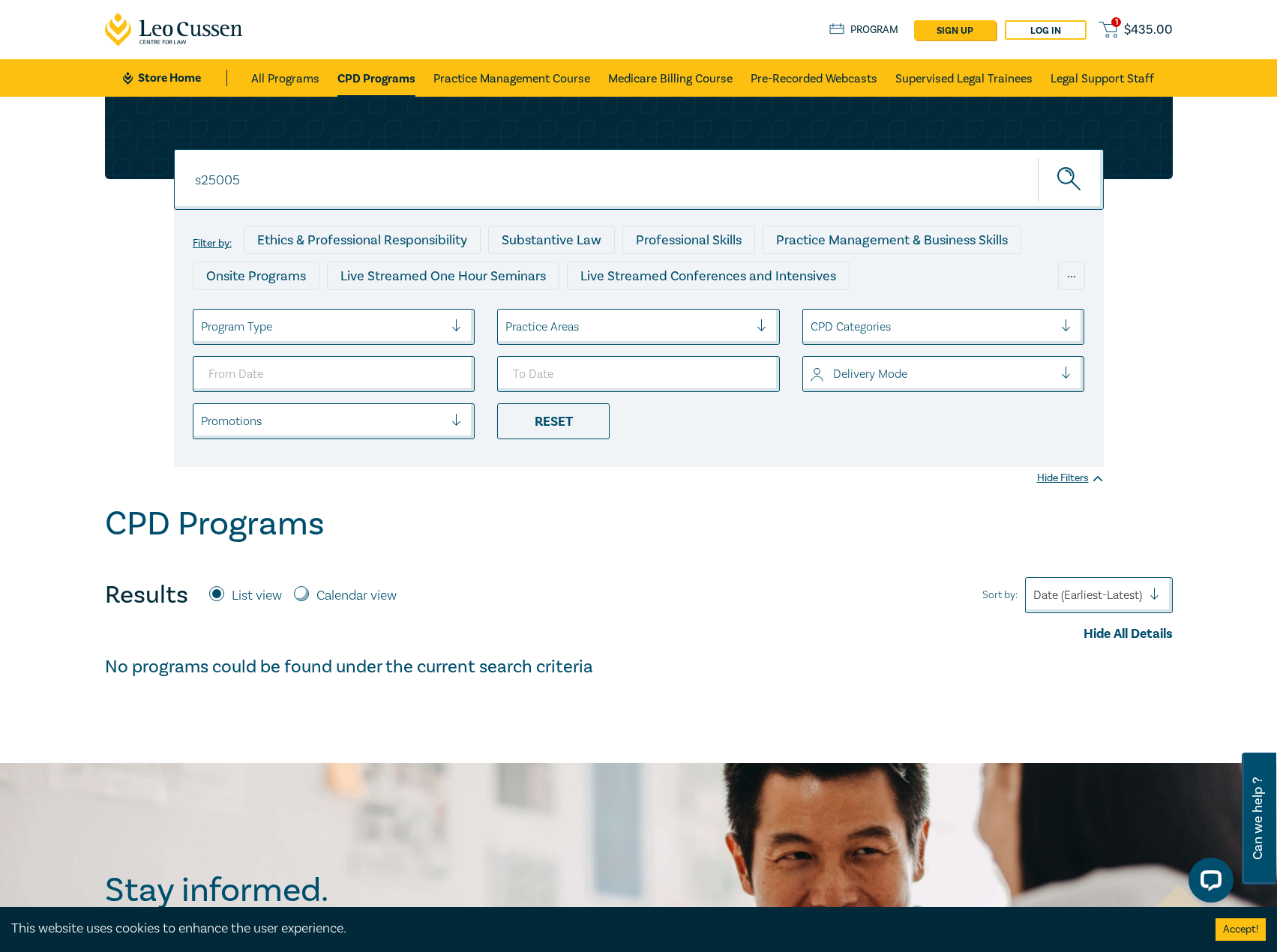
click at [292, 189] on input "s25005" at bounding box center [638, 179] width 930 height 61
click at [369, 78] on link "CPD Programs" at bounding box center [377, 78] width 78 height 38
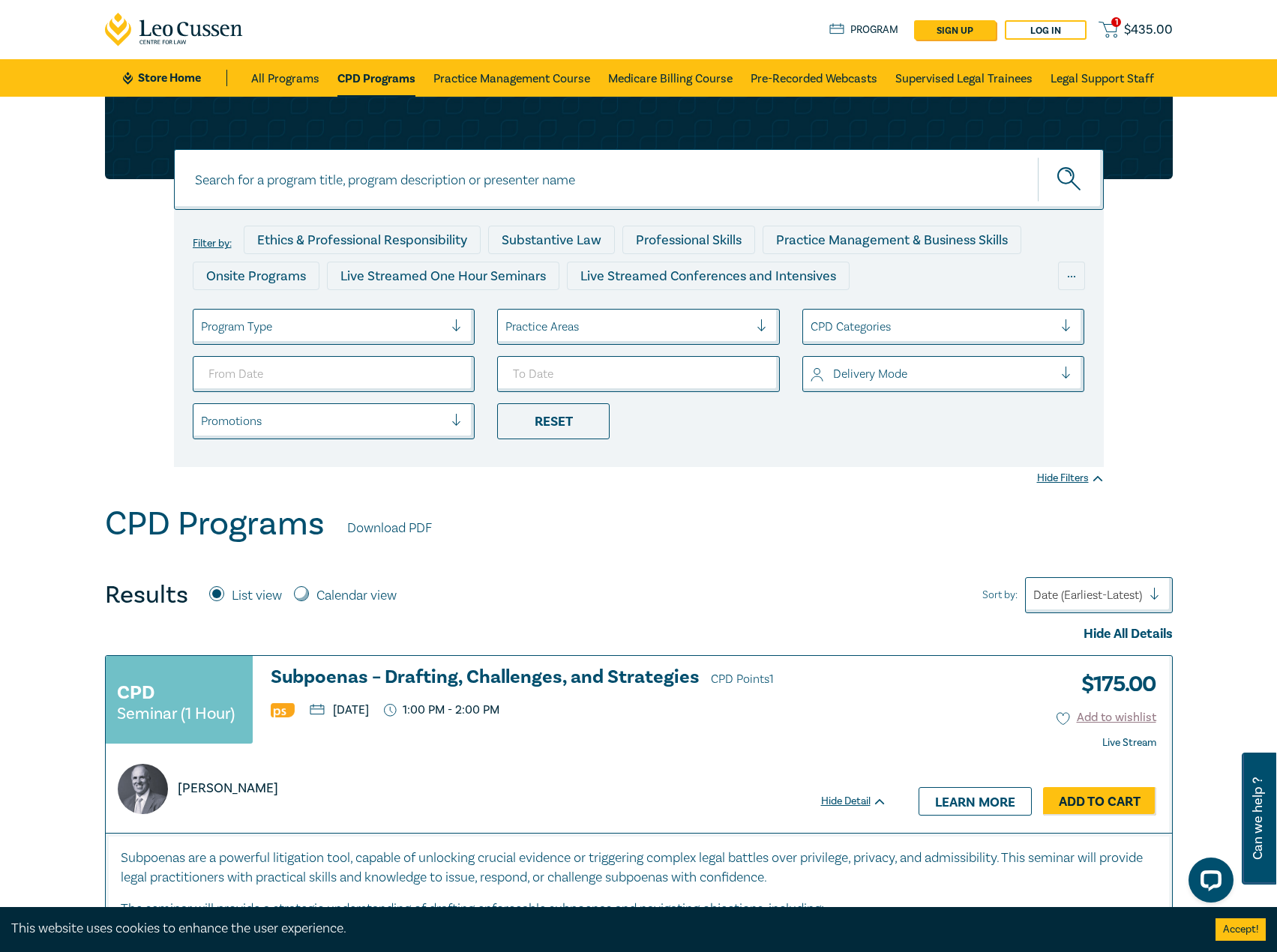
click at [346, 183] on input at bounding box center [638, 179] width 930 height 61
type input "s25005"
click at [1038, 156] on button "submit" at bounding box center [1071, 179] width 66 height 46
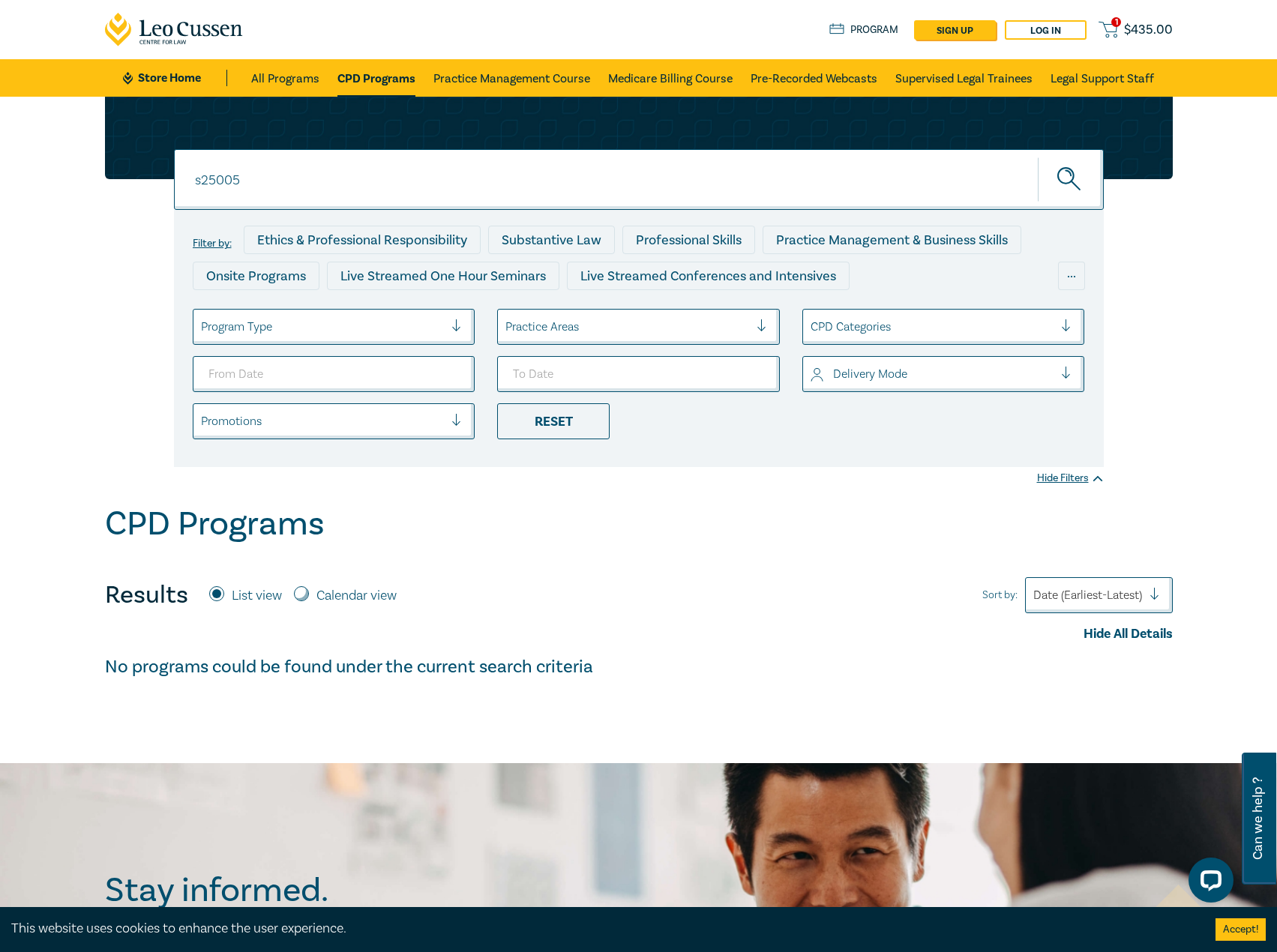
click at [334, 63] on li "CPD Programs" at bounding box center [377, 78] width 96 height 38
click at [287, 76] on link "All Programs" at bounding box center [285, 78] width 68 height 38
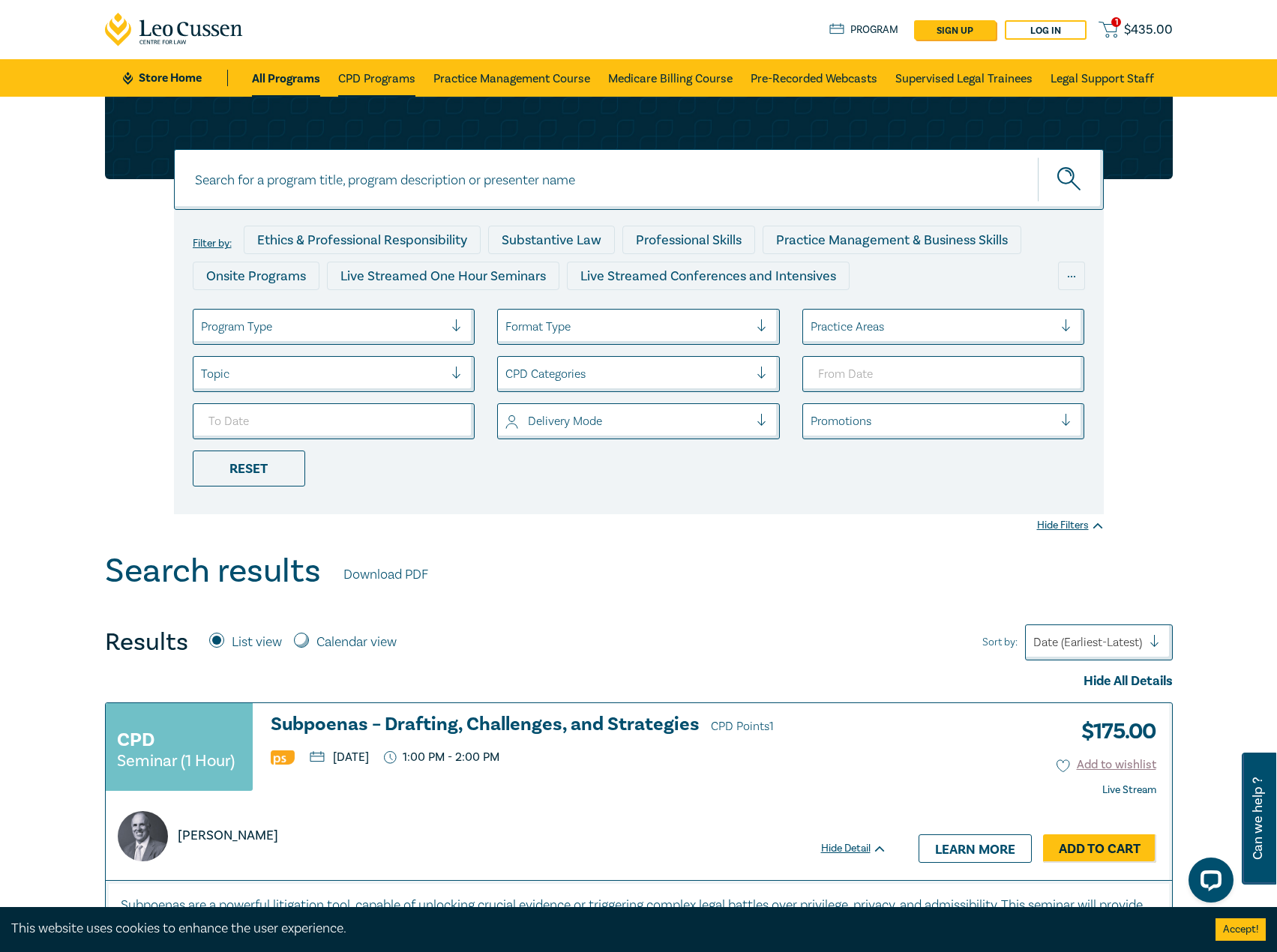
click at [366, 73] on link "CPD Programs" at bounding box center [377, 78] width 77 height 38
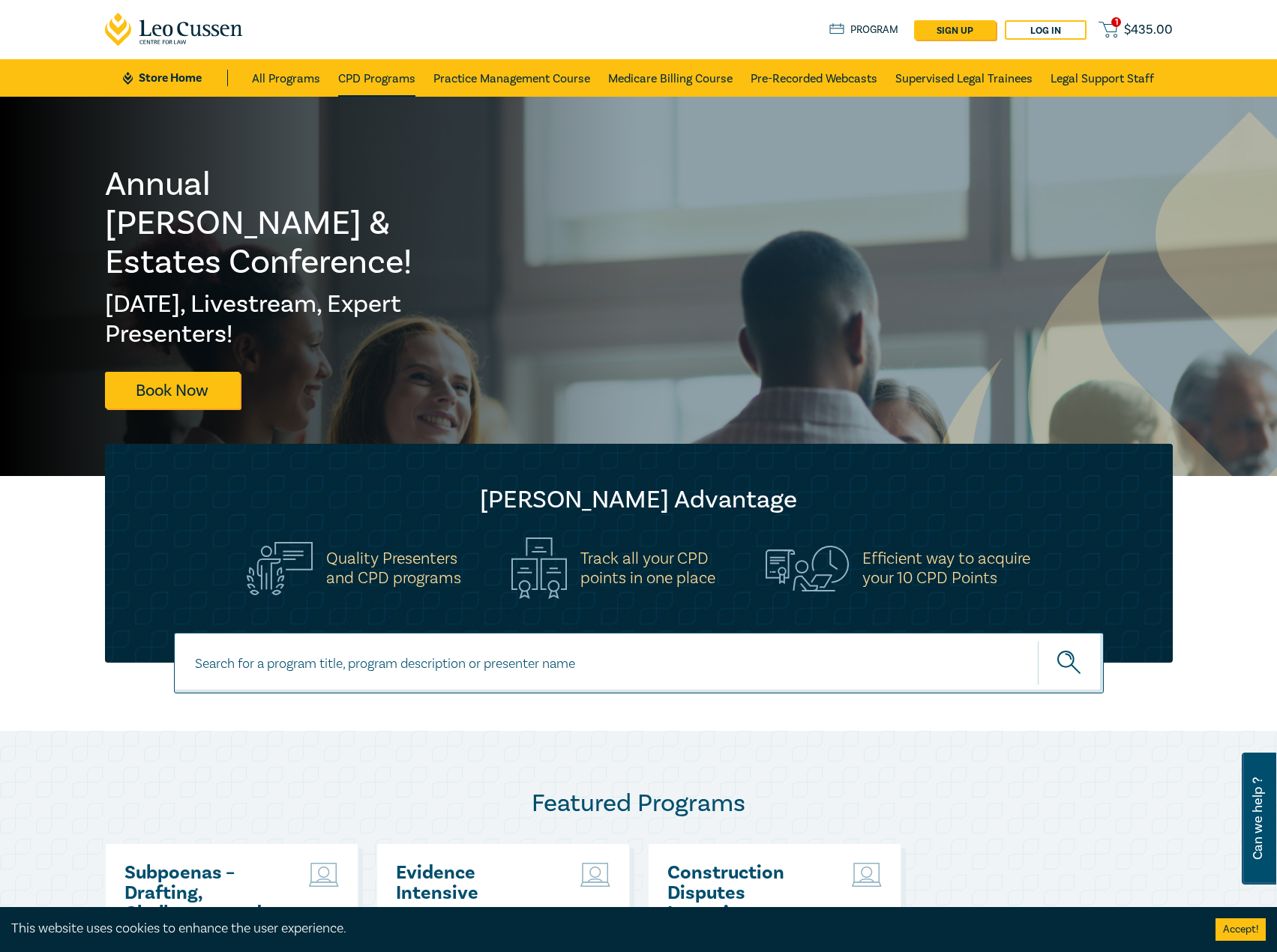
click at [387, 80] on link "CPD Programs" at bounding box center [377, 78] width 77 height 38
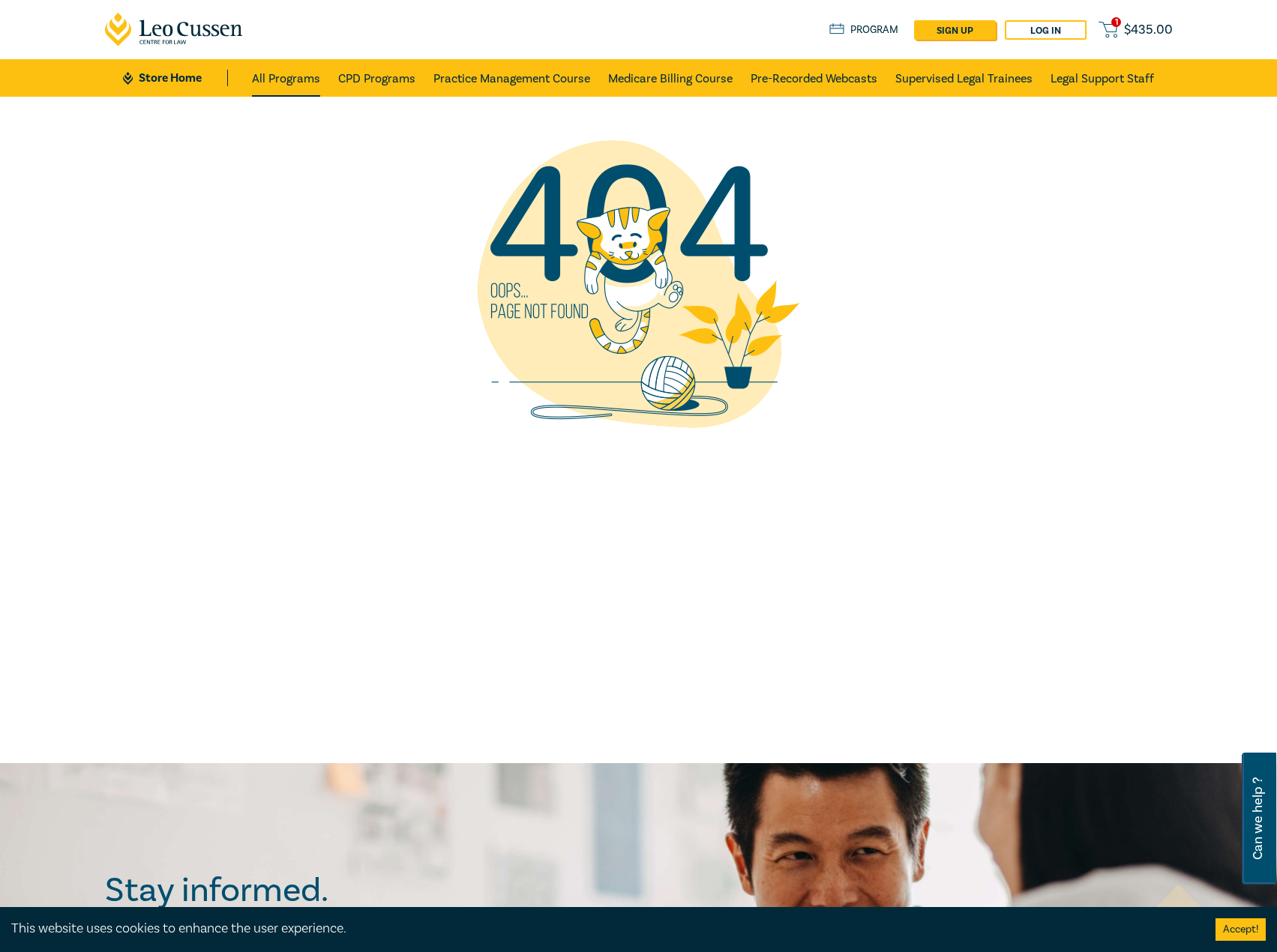
click at [284, 77] on link "All Programs" at bounding box center [286, 78] width 68 height 38
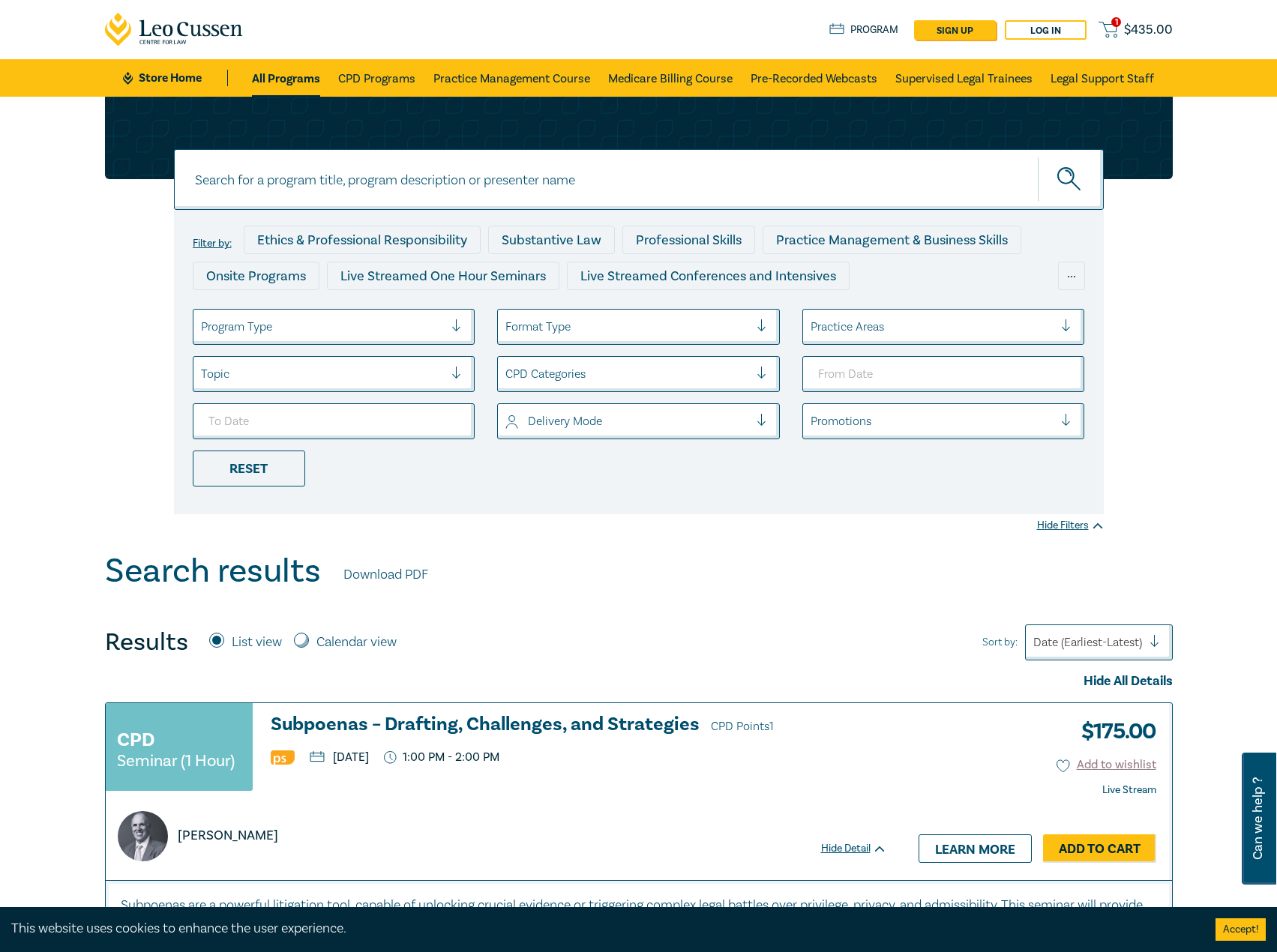
click at [193, 80] on link "Store Home" at bounding box center [174, 78] width 105 height 17
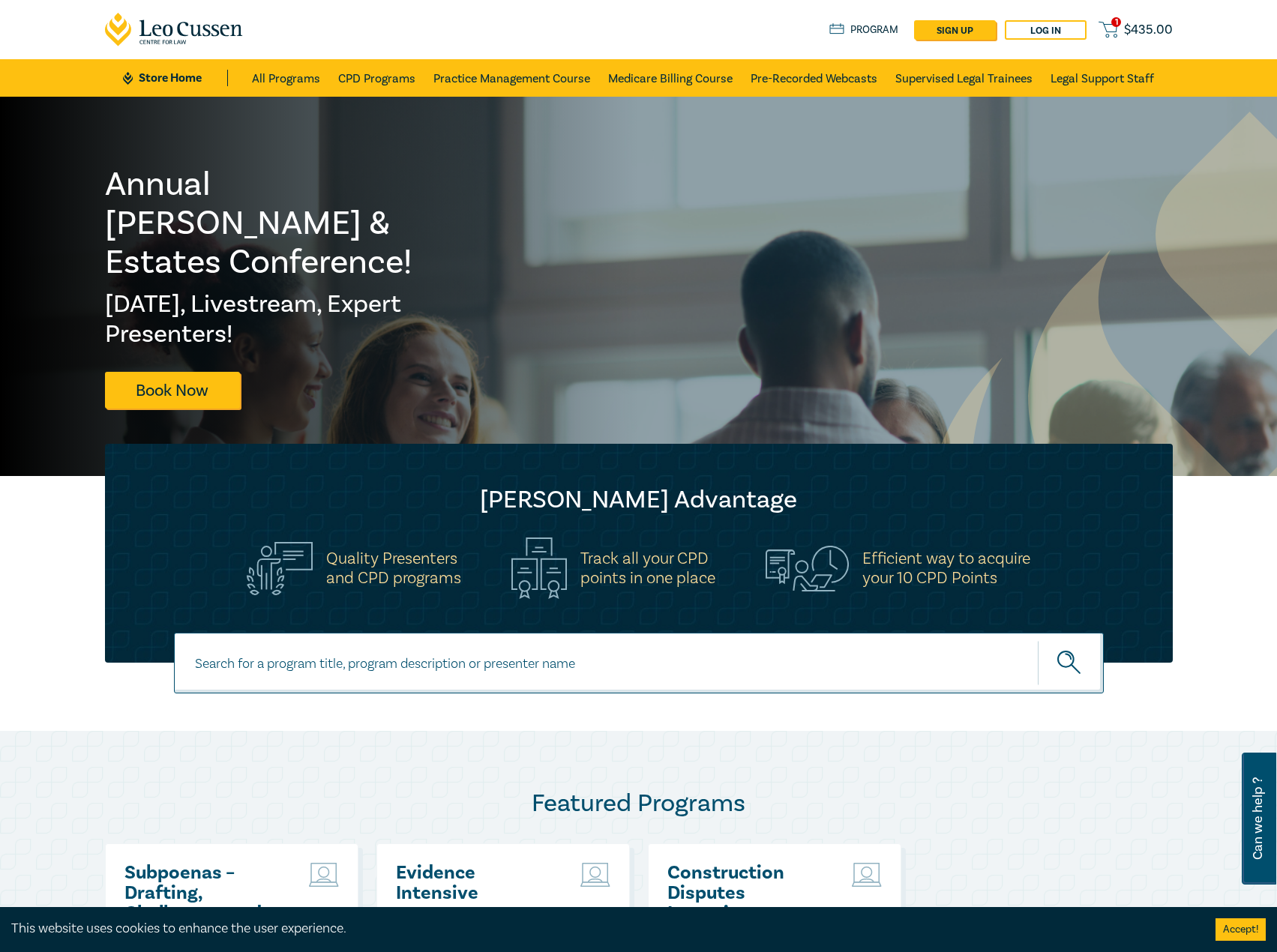
click at [480, 653] on input at bounding box center [638, 662] width 930 height 61
type input "s25005"
click at [1038, 640] on button "submit" at bounding box center [1071, 662] width 66 height 46
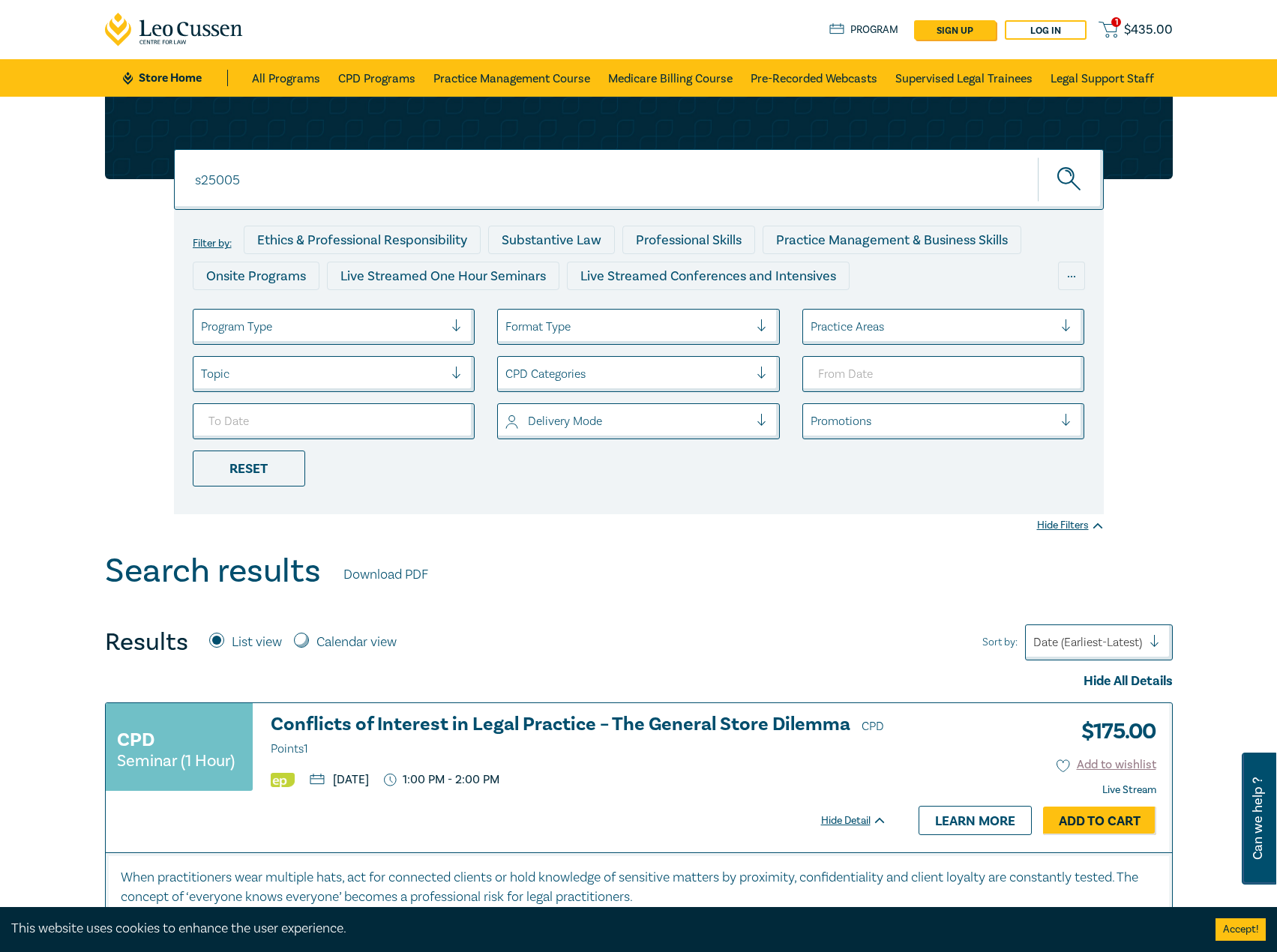
click at [402, 715] on h3 "Conflicts of Interest in Legal Practice – The General Store Dilemma CPD Points 1" at bounding box center [578, 737] width 616 height 45
